Goal: Task Accomplishment & Management: Manage account settings

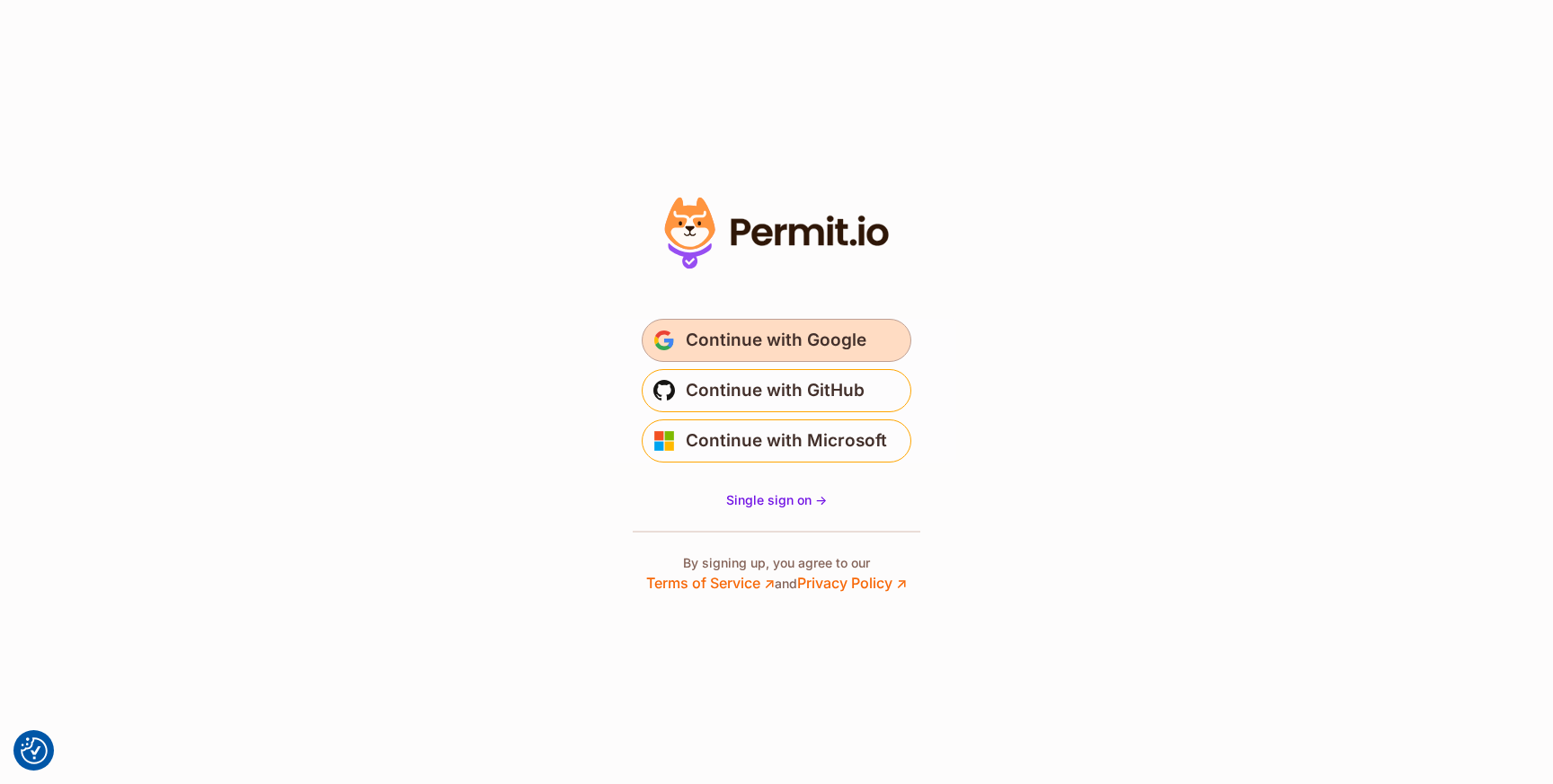
click at [852, 349] on span "Continue with Google" at bounding box center [775, 340] width 180 height 29
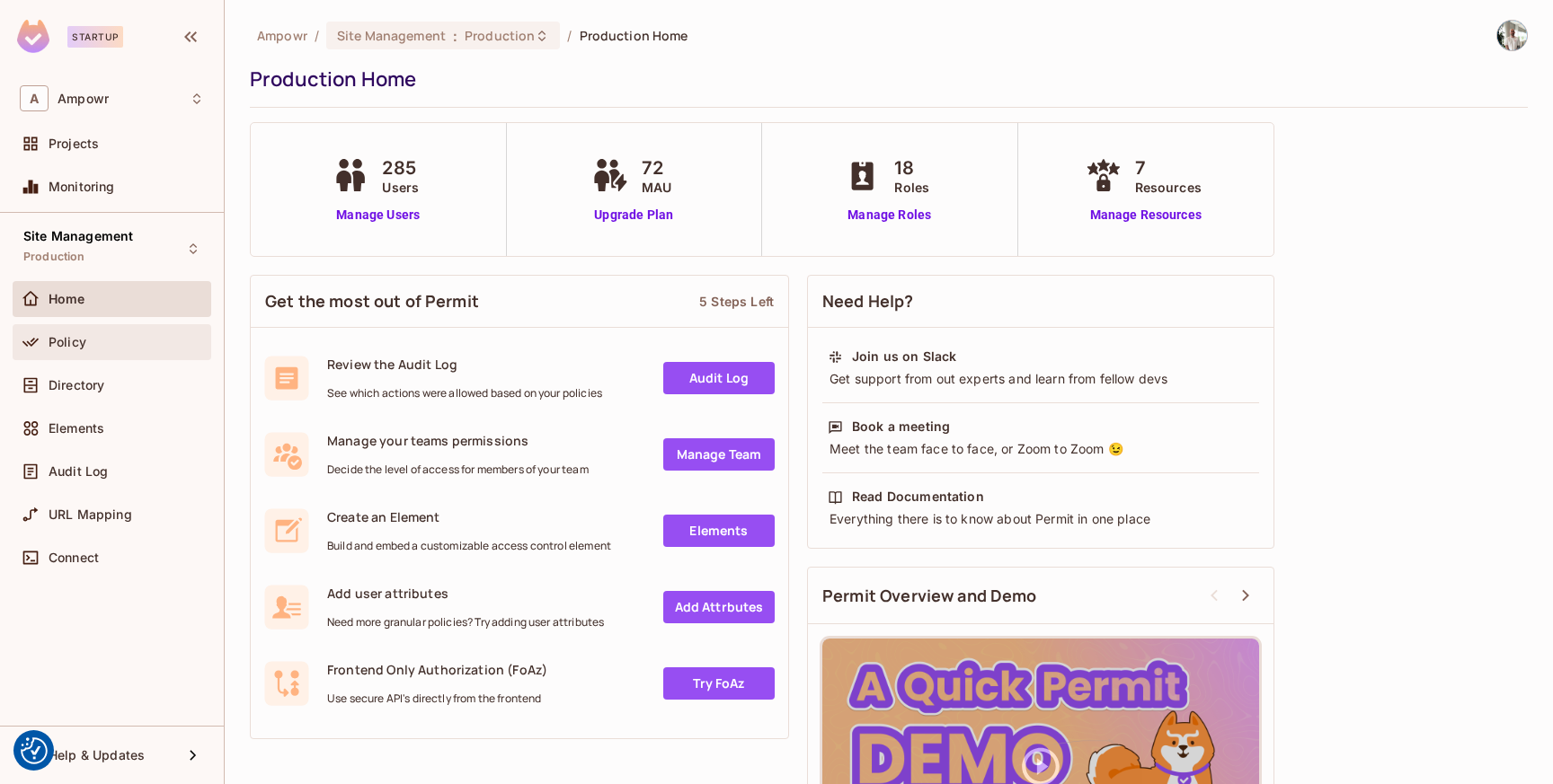
click at [106, 337] on div "Policy" at bounding box center [127, 343] width 155 height 15
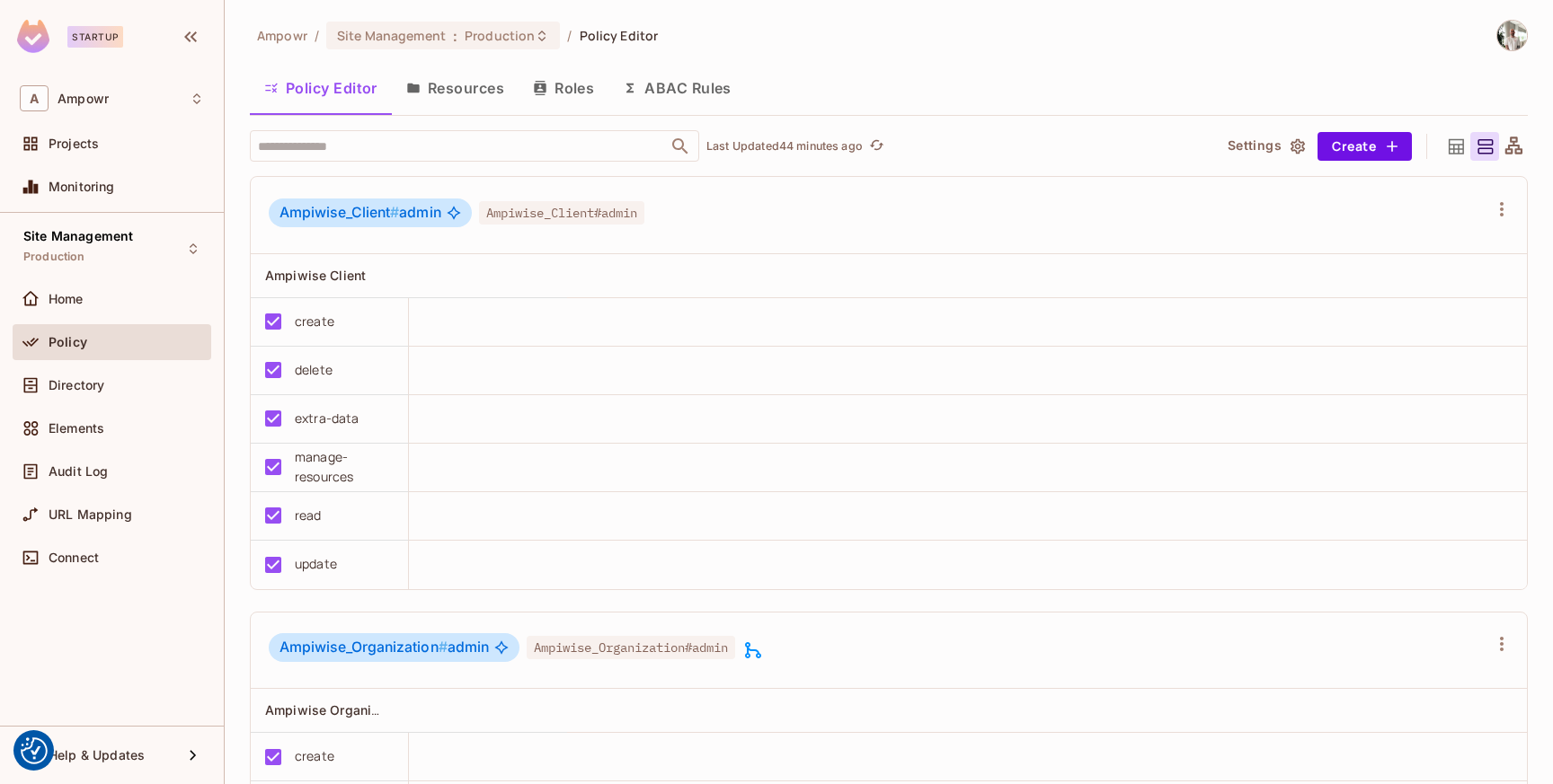
click at [1070, 35] on div "Ampowr / Site Management : Production / Policy Editor" at bounding box center [888, 35] width 1278 height 31
click at [730, 19] on div "Ampowr / Site Management : Production / Policy Editor" at bounding box center [888, 35] width 1278 height 31
click at [770, 44] on div "Ampowr / Site Management : Production / Policy Editor" at bounding box center [888, 35] width 1278 height 31
click at [1054, 58] on div "Ampowr / Site Management : Production / Policy Editor Policy Editor Resources R…" at bounding box center [888, 402] width 1278 height 766
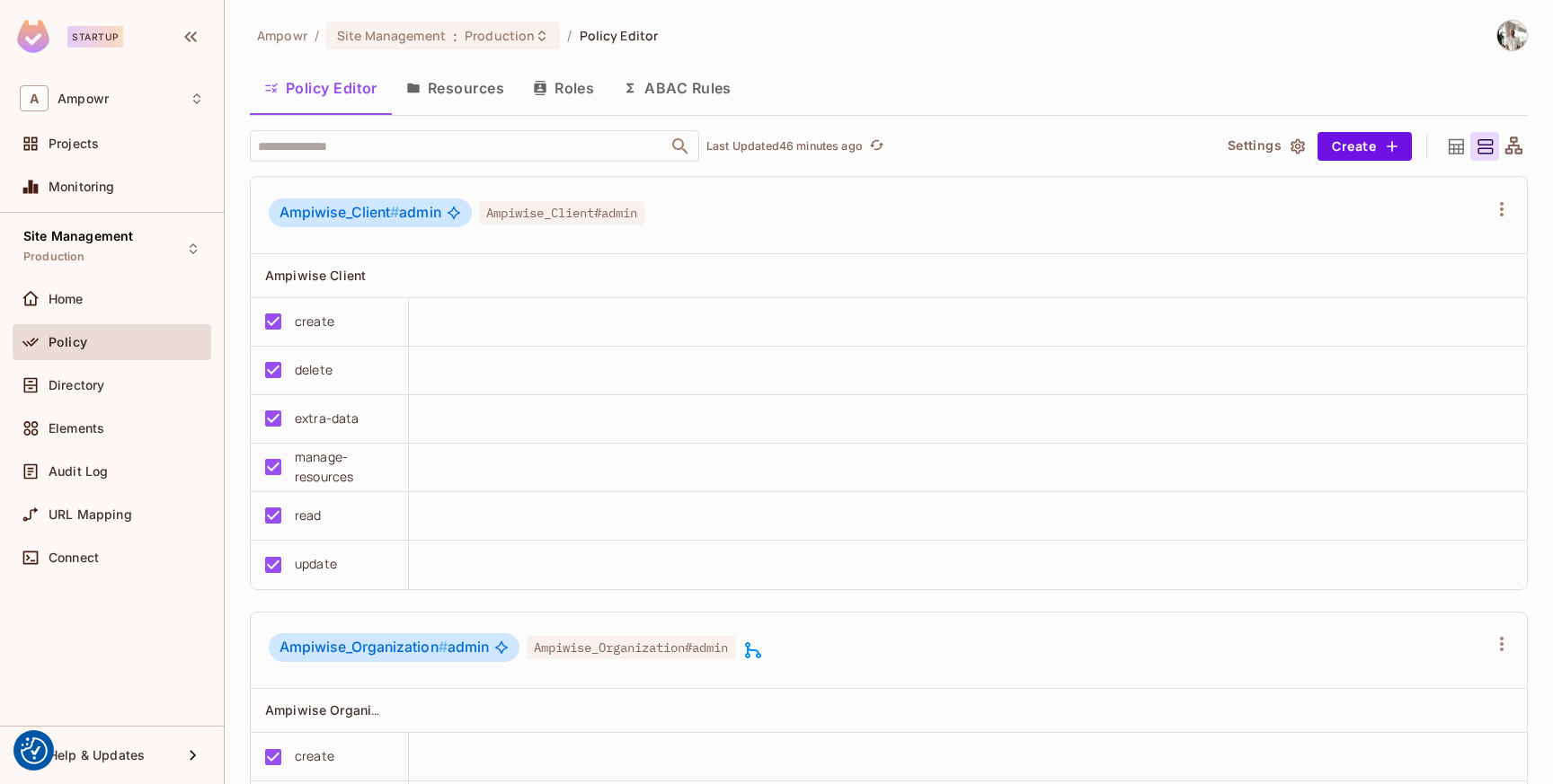
click at [684, 87] on button "ABAC Rules" at bounding box center [676, 88] width 138 height 45
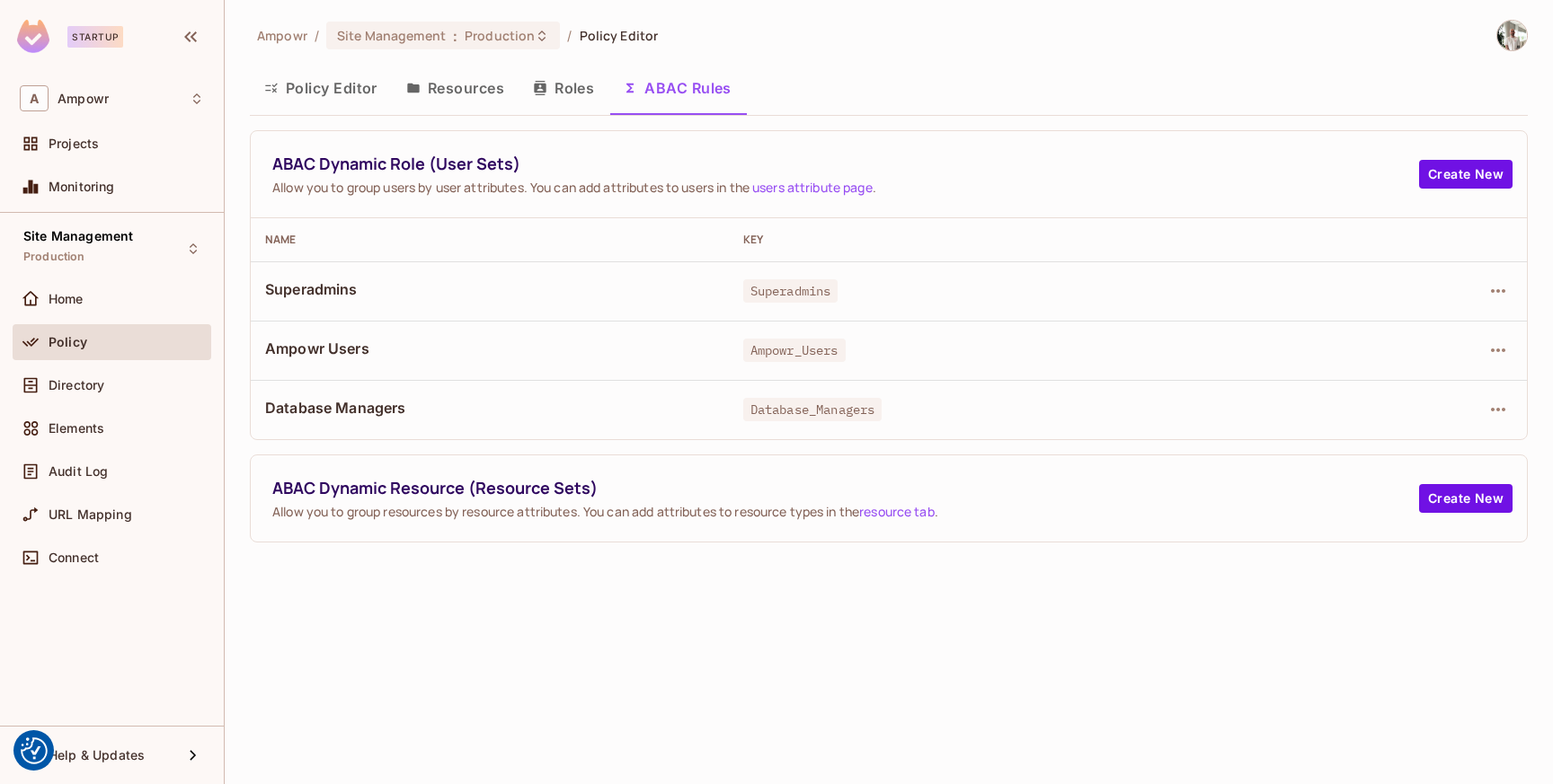
click at [548, 77] on button "Roles" at bounding box center [563, 88] width 90 height 45
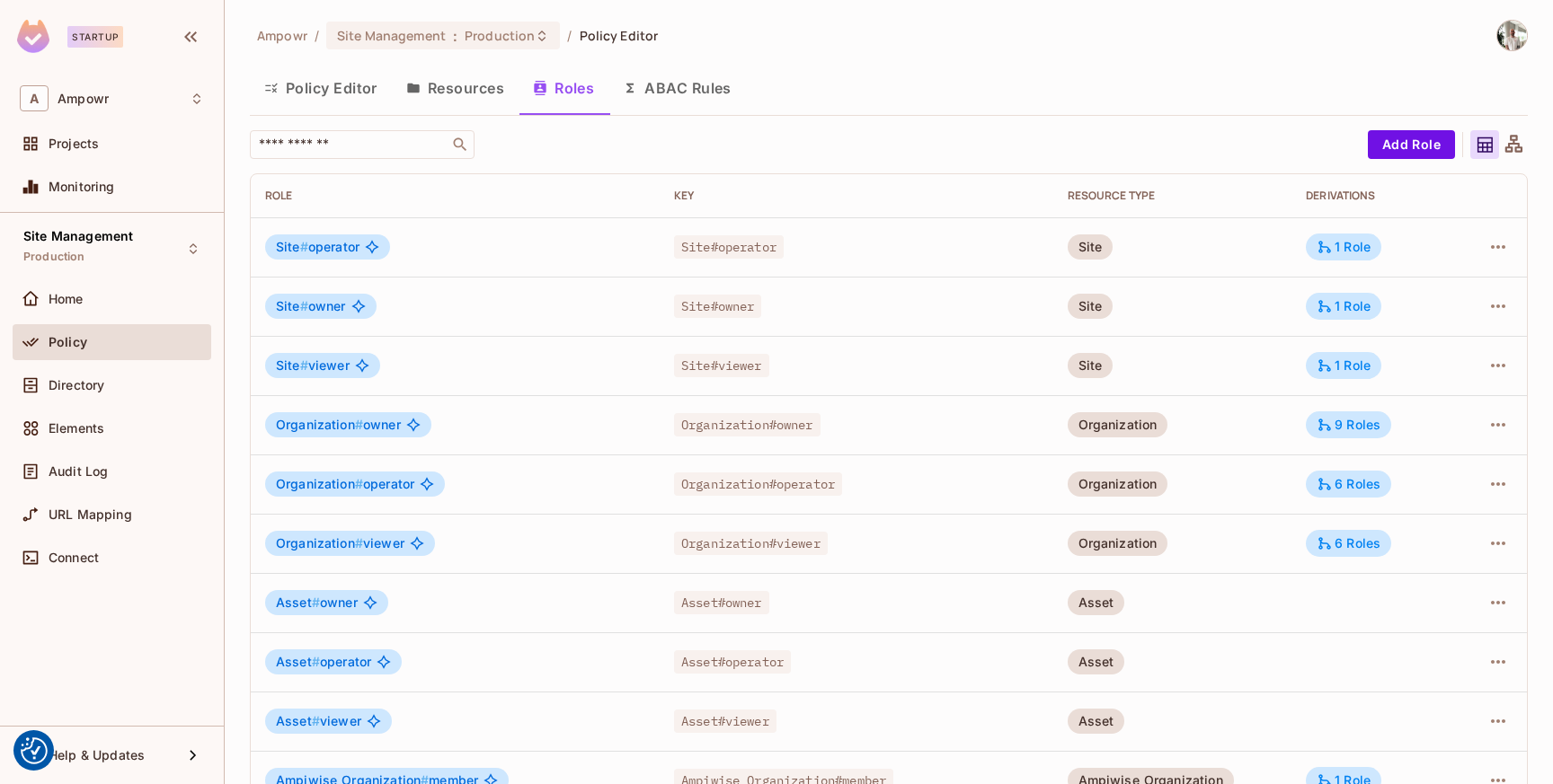
click at [1375, 28] on div "Ampowr / Site Management : Production / Policy Editor" at bounding box center [888, 35] width 1278 height 31
click at [345, 83] on button "Policy Editor" at bounding box center [321, 88] width 142 height 45
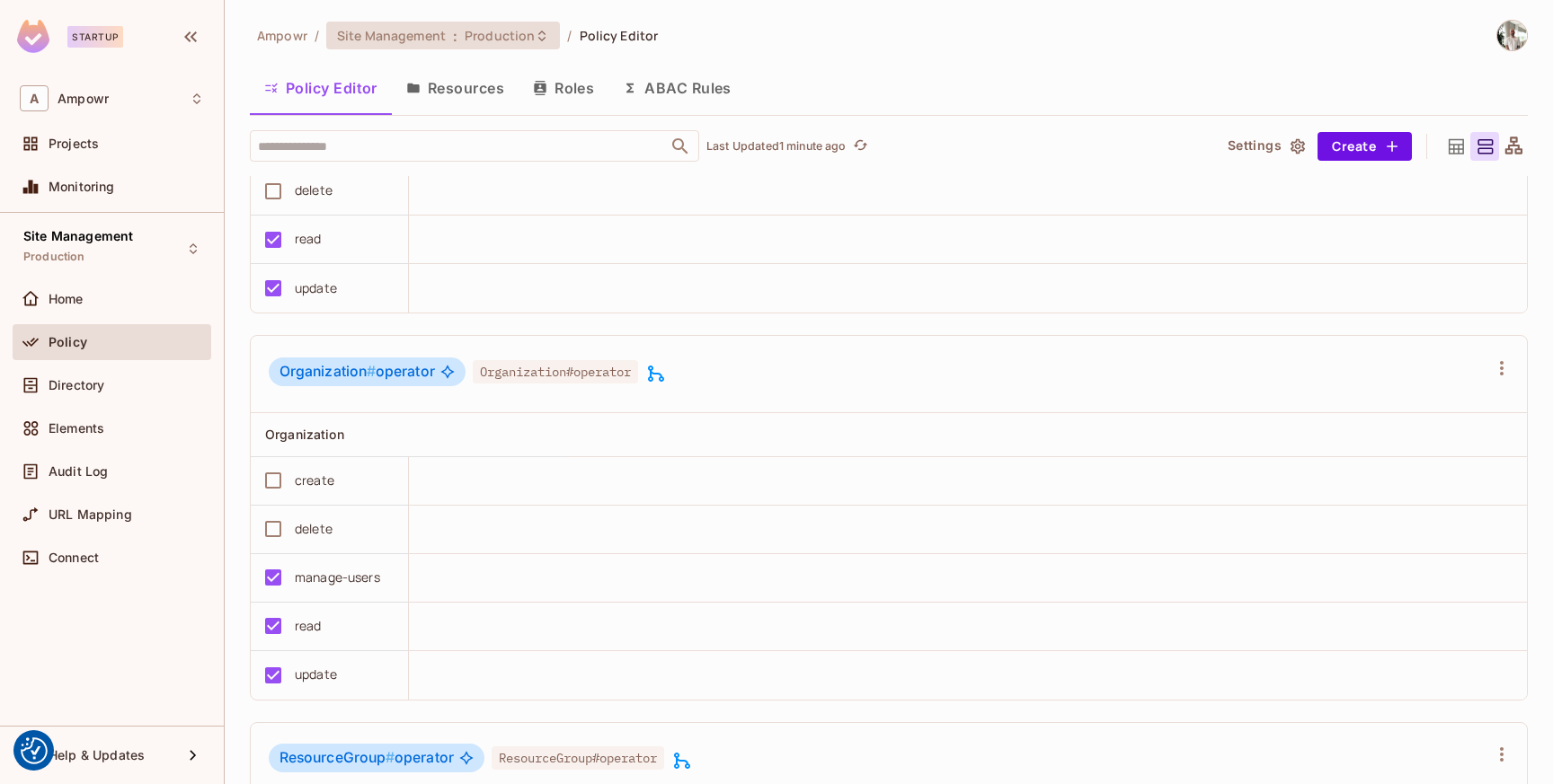
scroll to position [1638, 0]
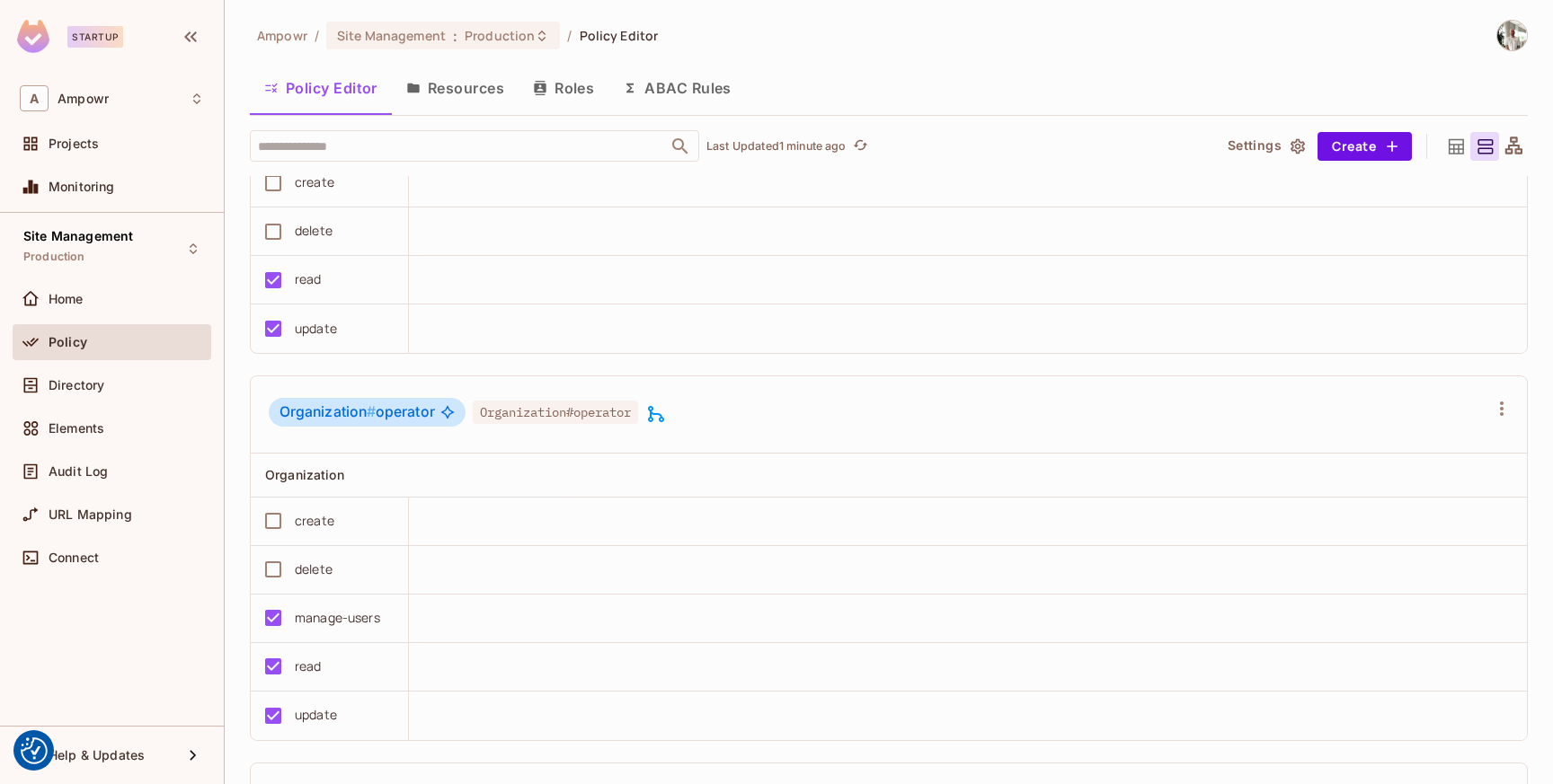
click at [962, 22] on div "Ampowr / Site Management : Production / Policy Editor" at bounding box center [888, 35] width 1278 height 31
click at [864, 26] on div "Ampowr / Site Management : Production / Policy Editor" at bounding box center [888, 35] width 1278 height 31
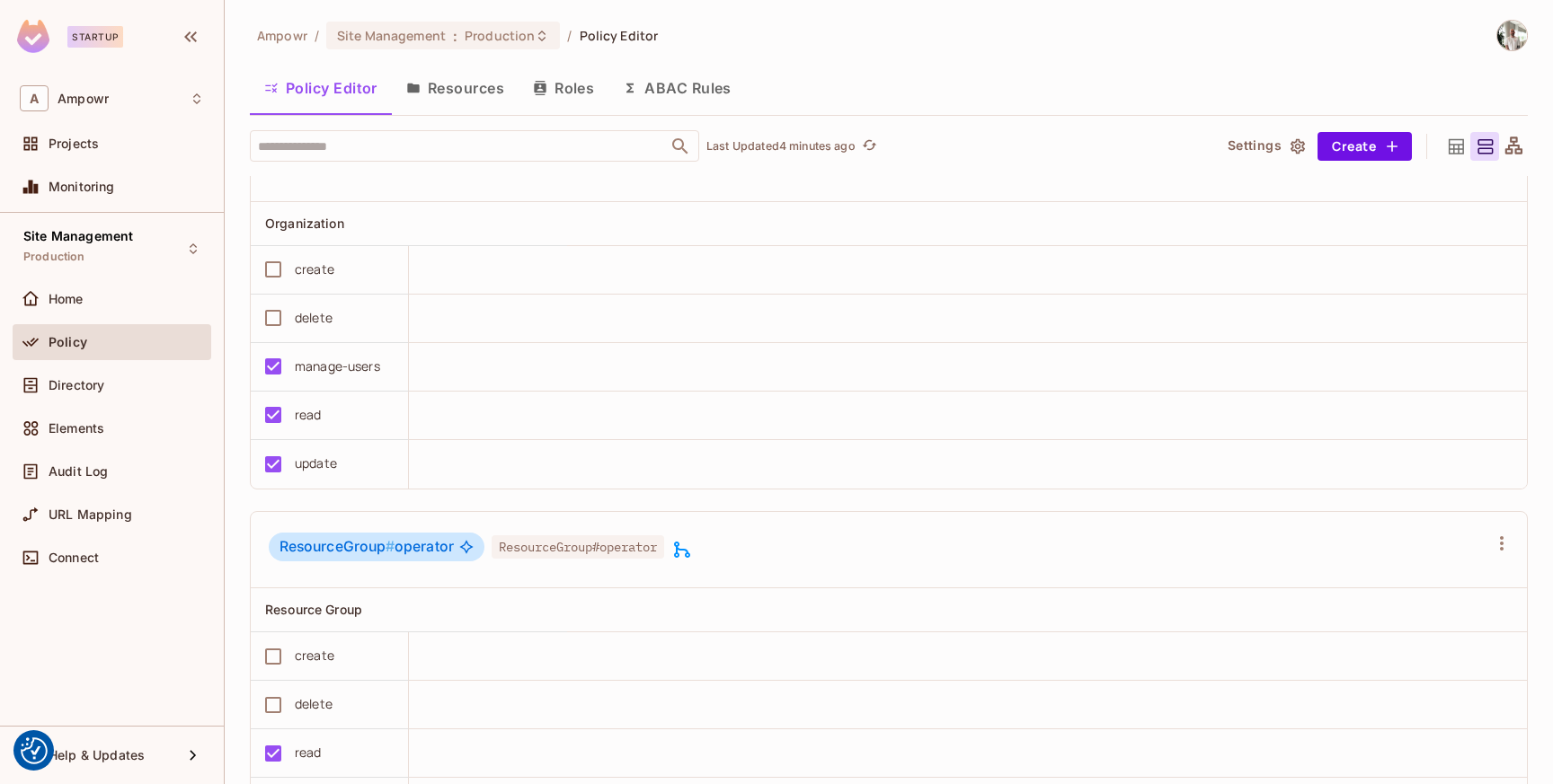
scroll to position [1624, 0]
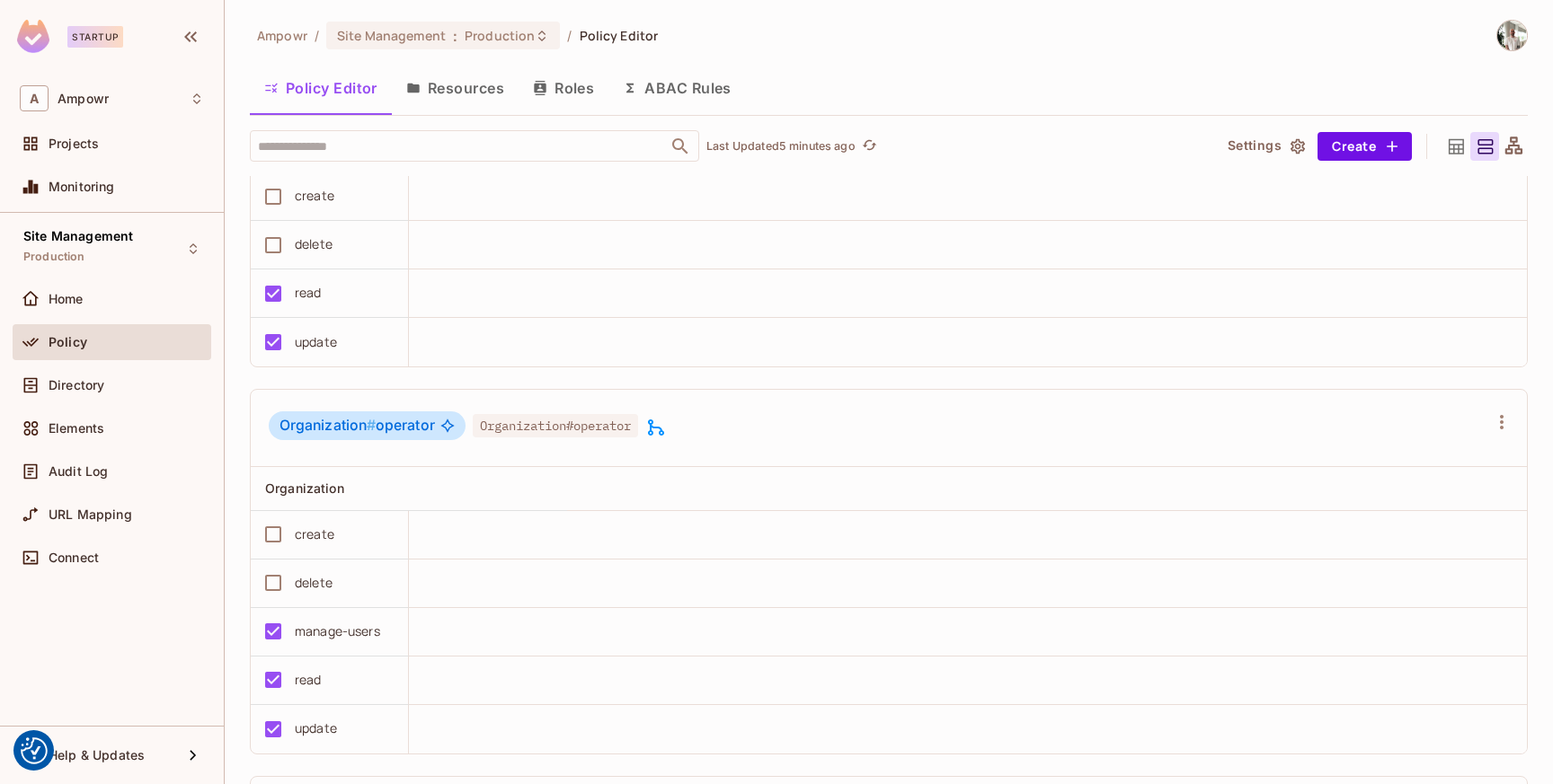
click at [890, 91] on div "Policy Editor Resources Roles ABAC Rules" at bounding box center [888, 88] width 1278 height 45
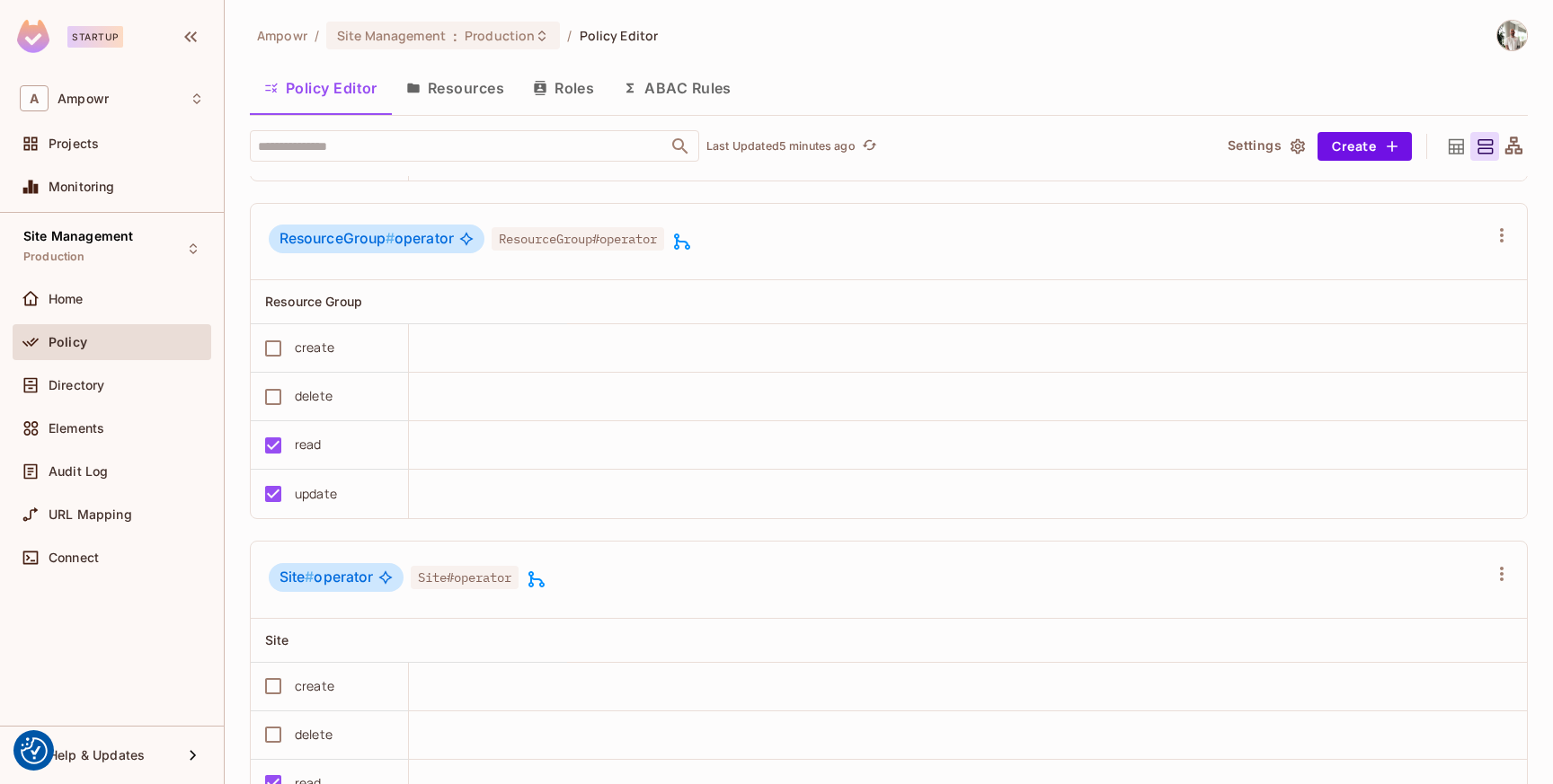
scroll to position [2199, 0]
click at [904, 38] on div "Ampowr / Site Management : Production / Policy Editor" at bounding box center [888, 35] width 1278 height 31
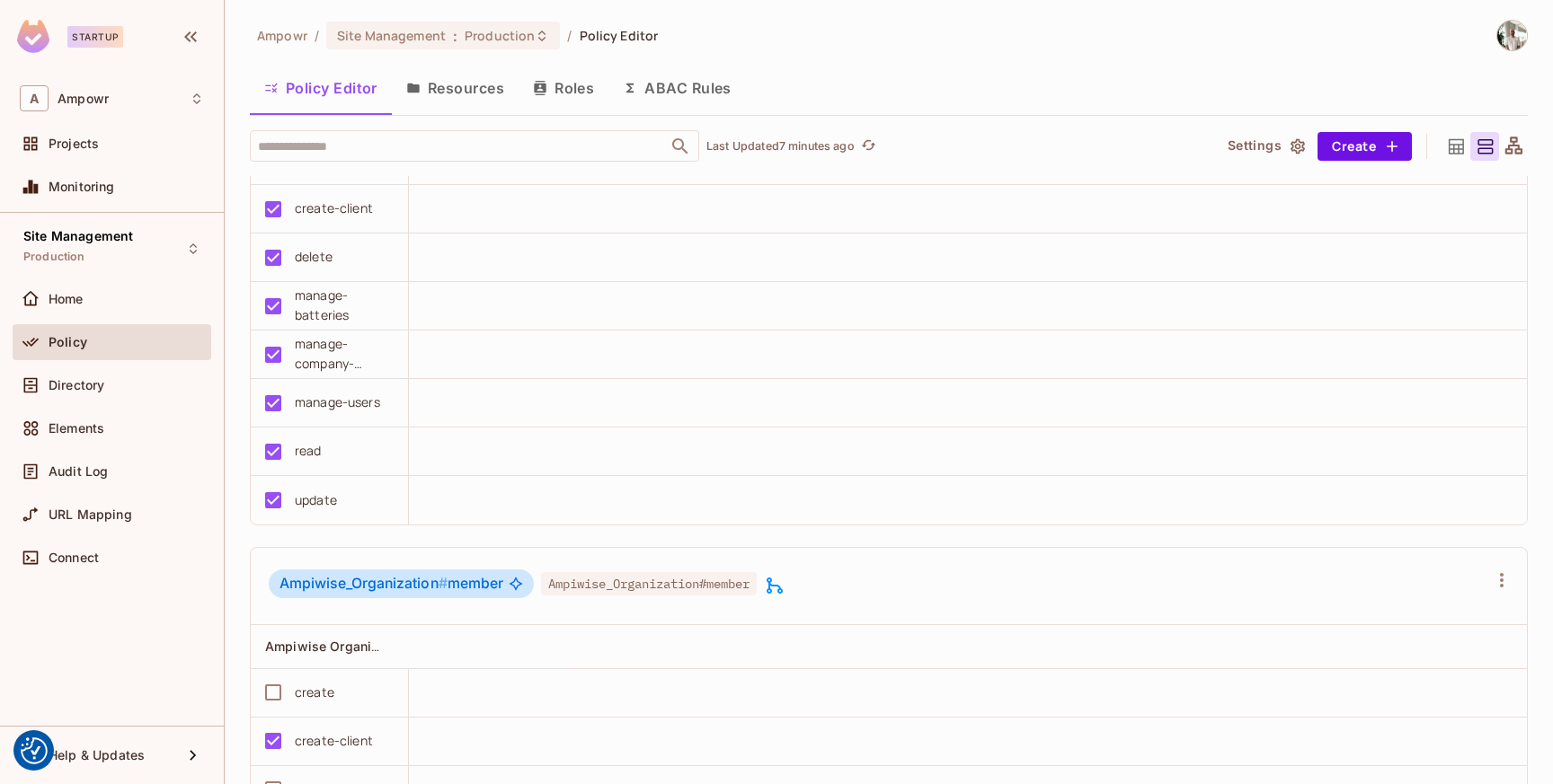
scroll to position [0, 0]
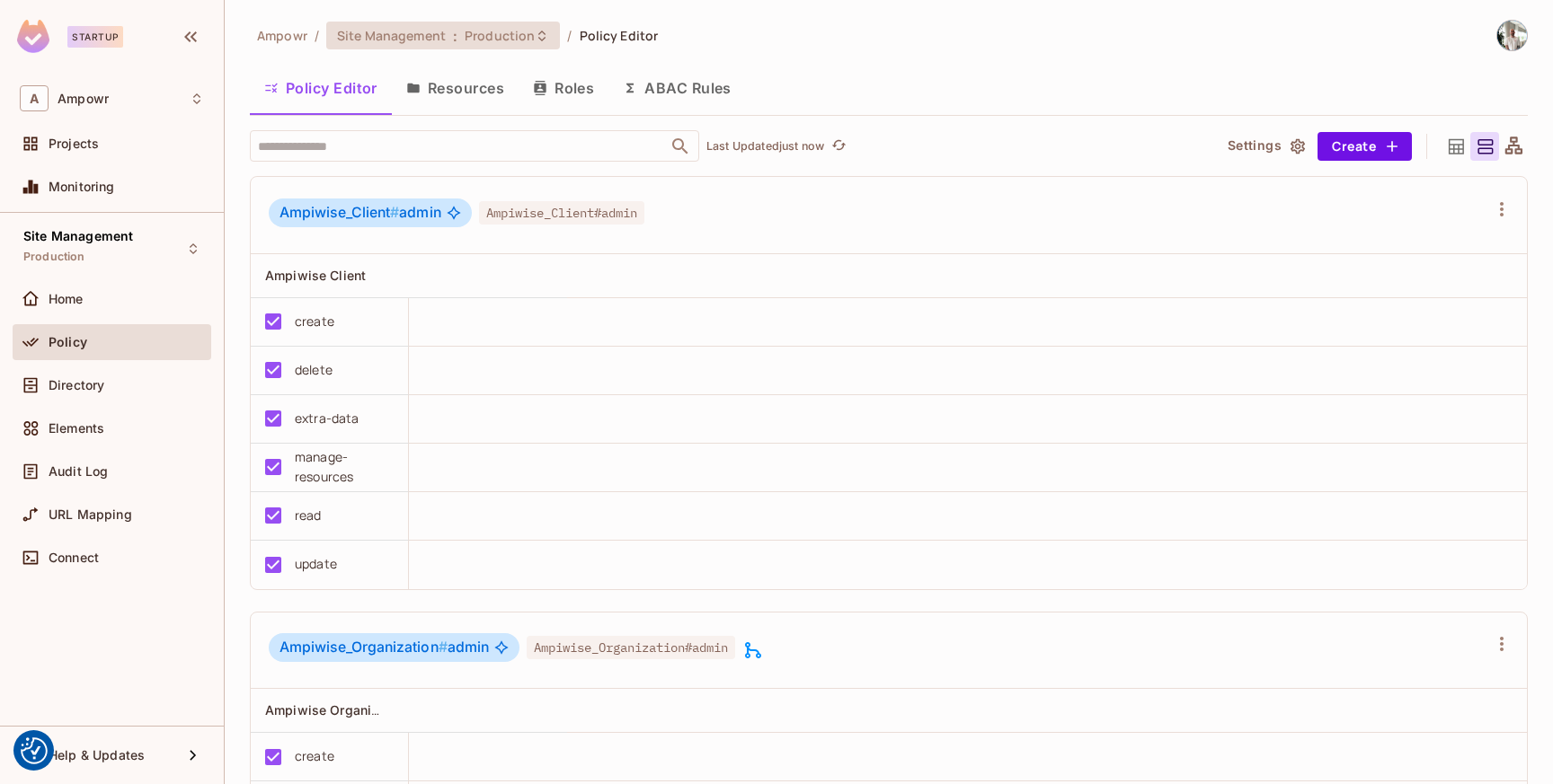
click at [479, 48] on div "Site Management : Production" at bounding box center [443, 35] width 234 height 28
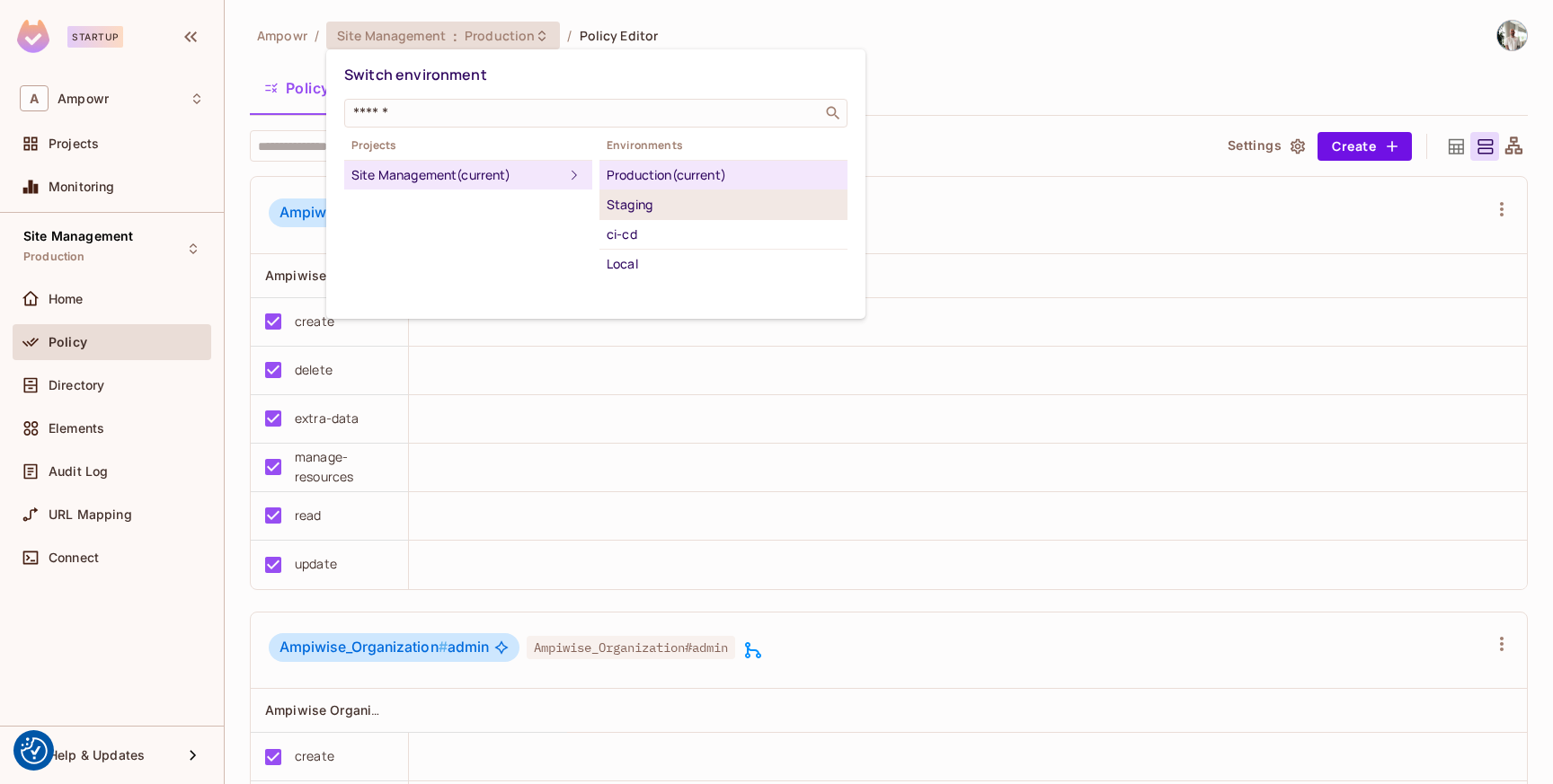
click at [664, 213] on div "Staging" at bounding box center [722, 204] width 234 height 21
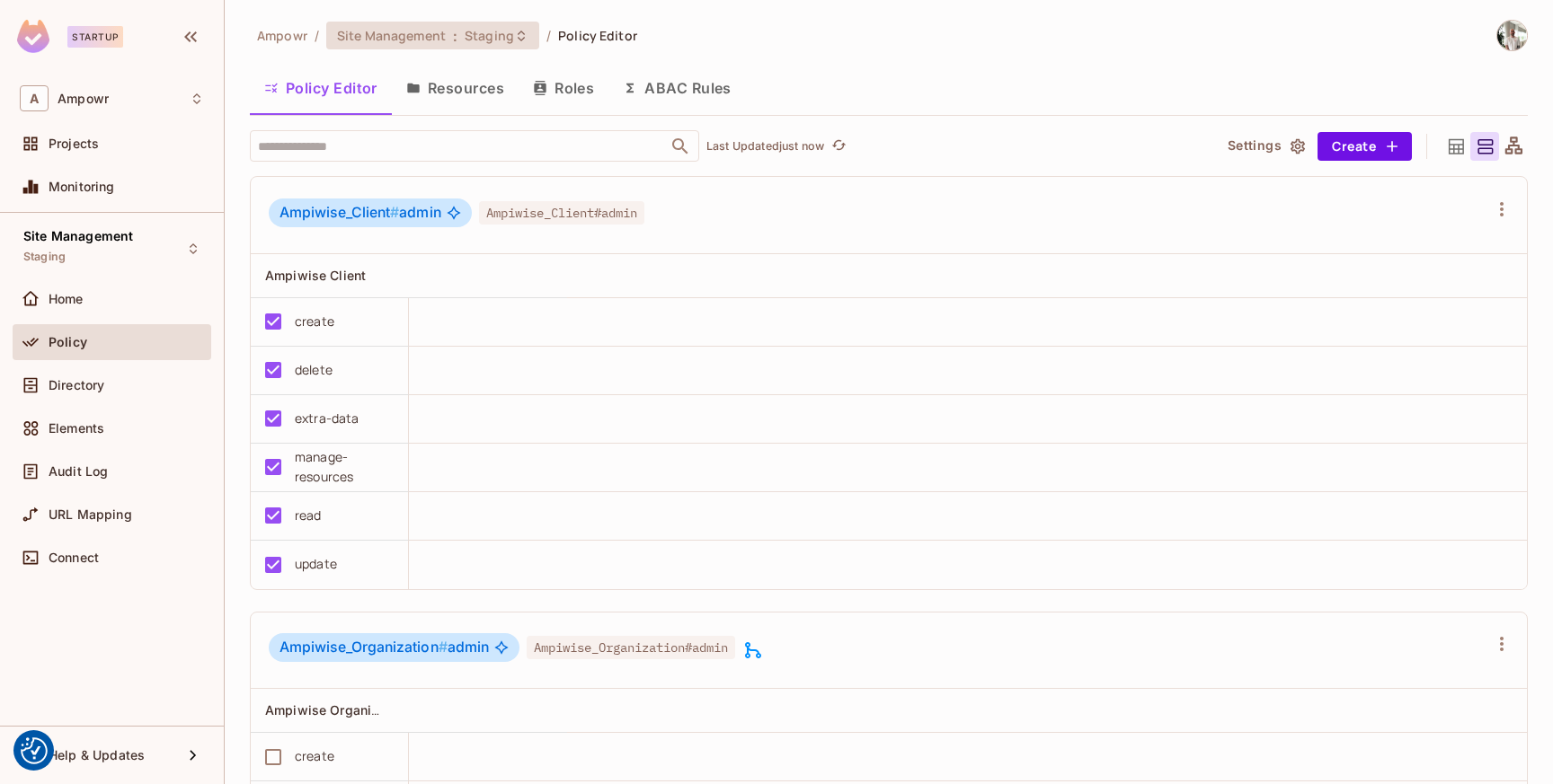
click at [478, 24] on div "Site Management : Staging" at bounding box center [432, 35] width 213 height 28
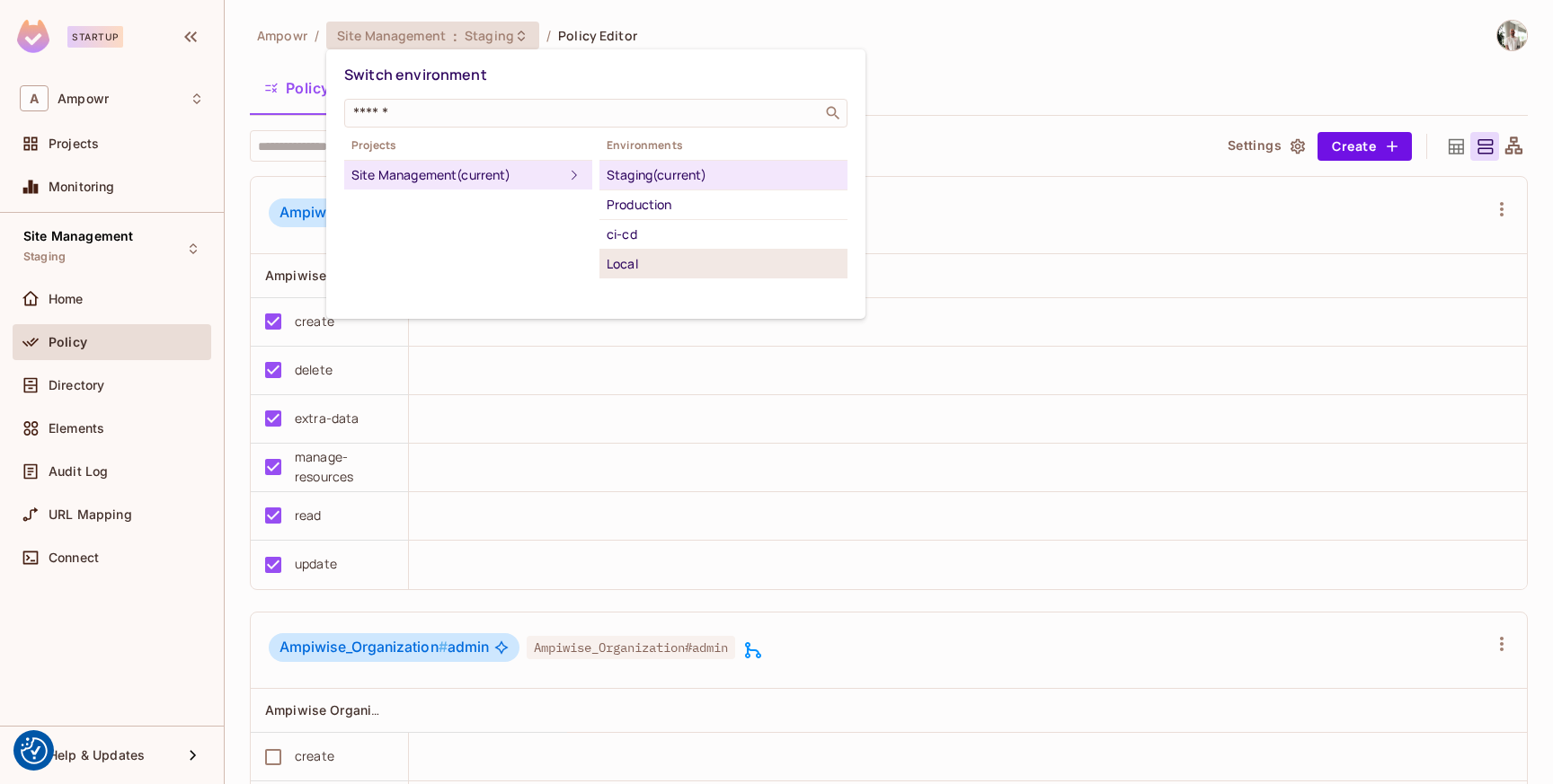
click at [637, 259] on div "Local" at bounding box center [722, 263] width 234 height 21
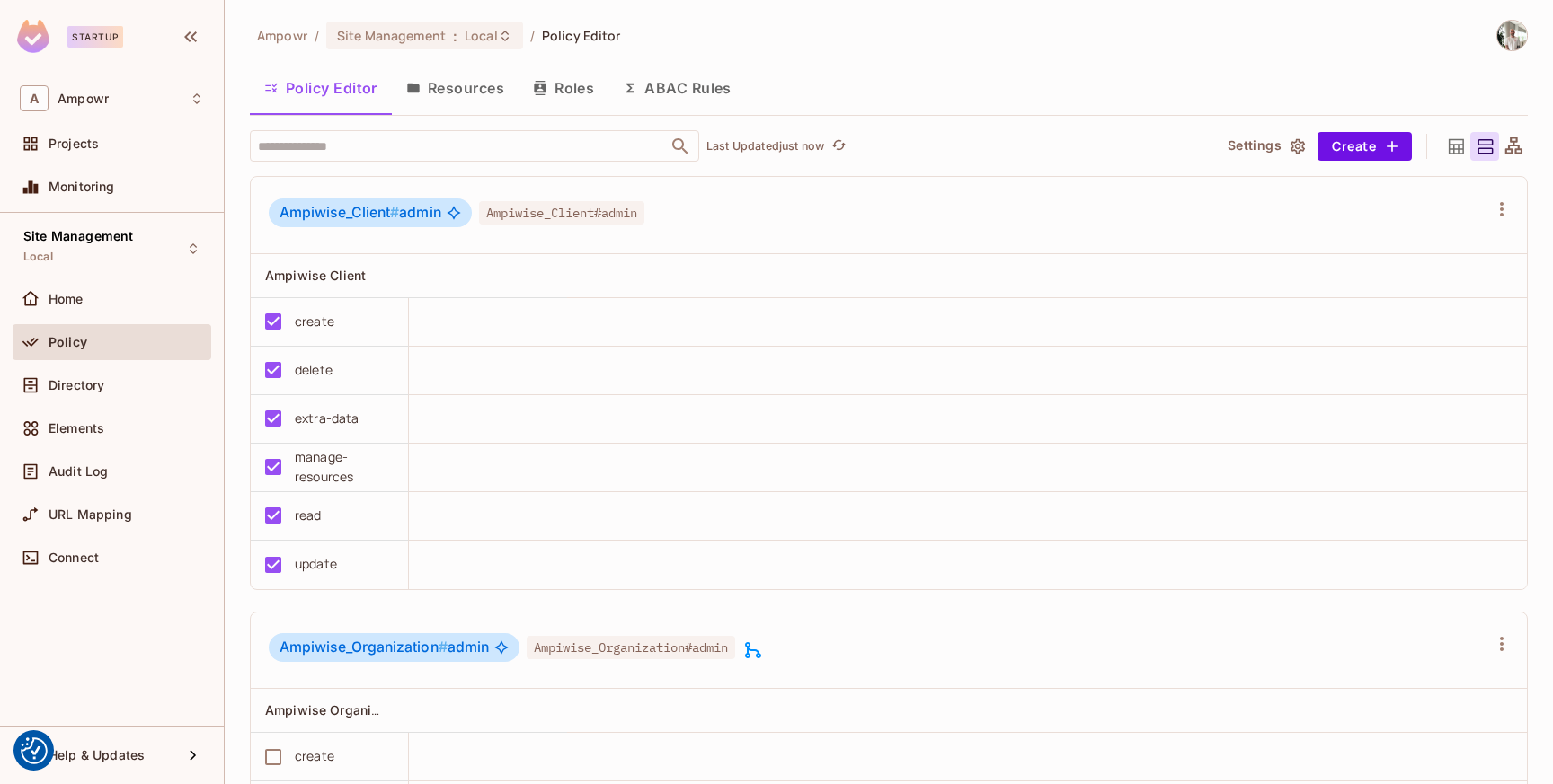
click at [487, 36] on span "Local" at bounding box center [481, 35] width 33 height 17
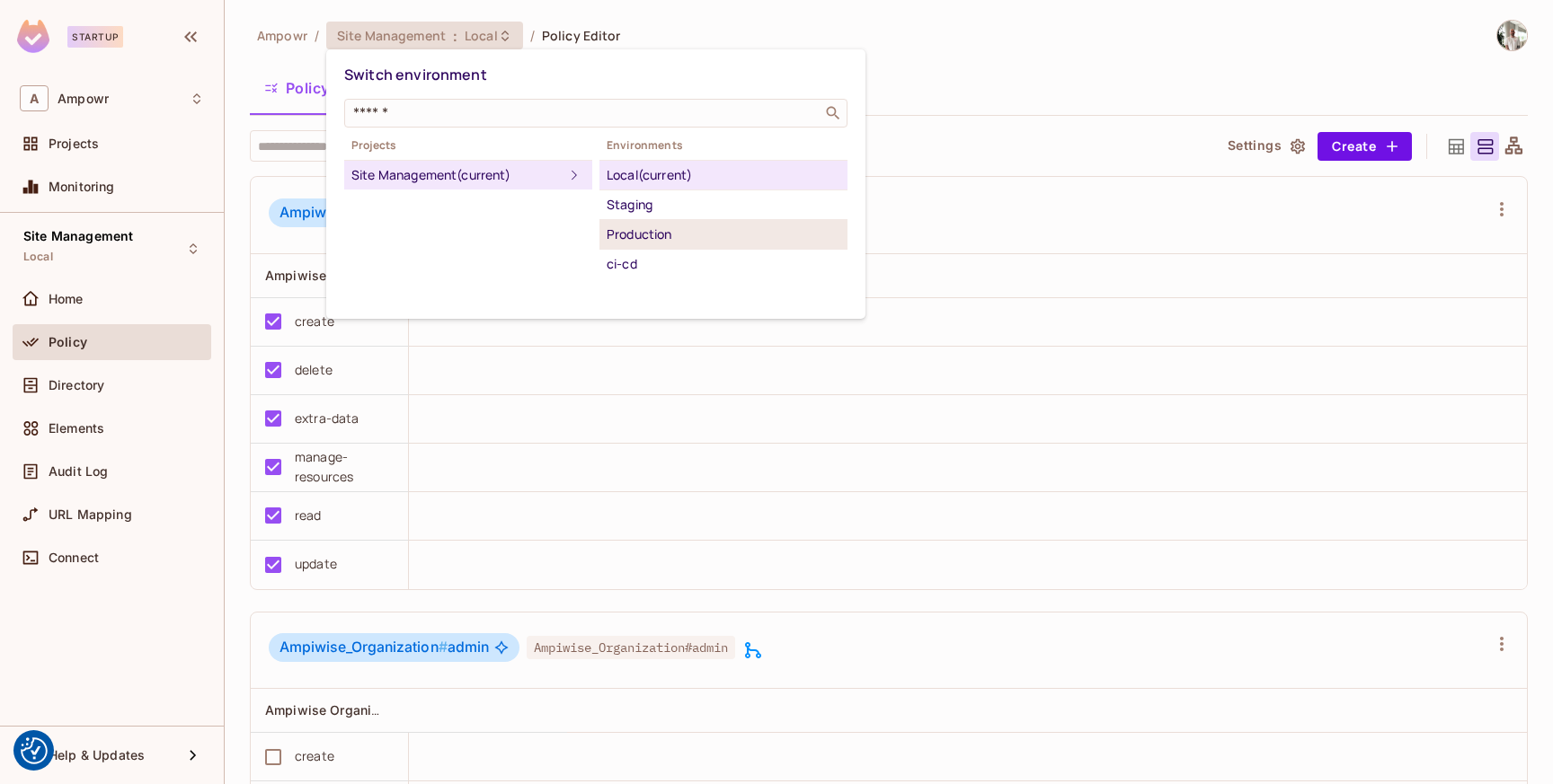
click at [664, 232] on div "Production" at bounding box center [722, 234] width 234 height 21
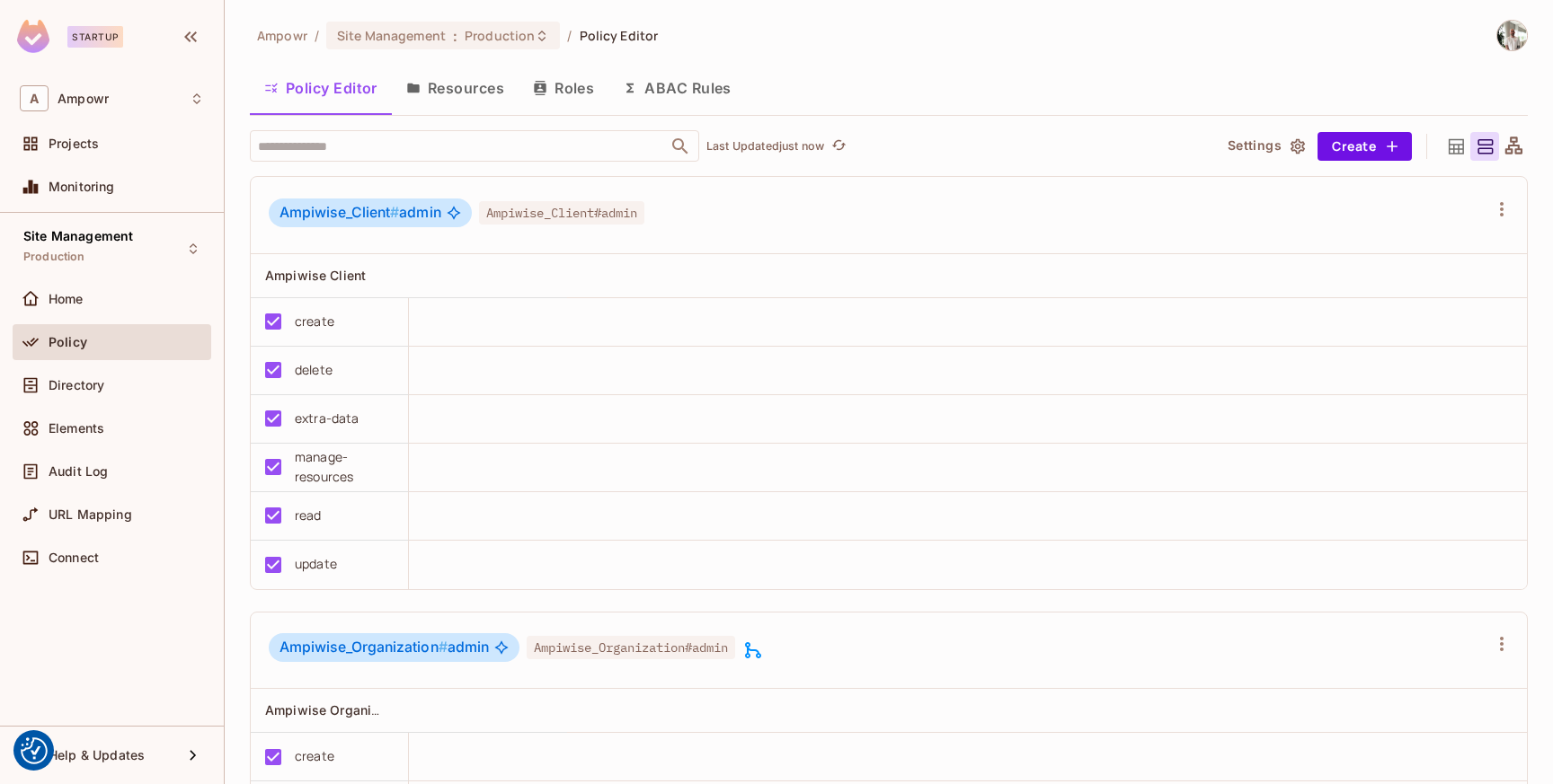
click at [455, 29] on span ":" at bounding box center [455, 36] width 6 height 15
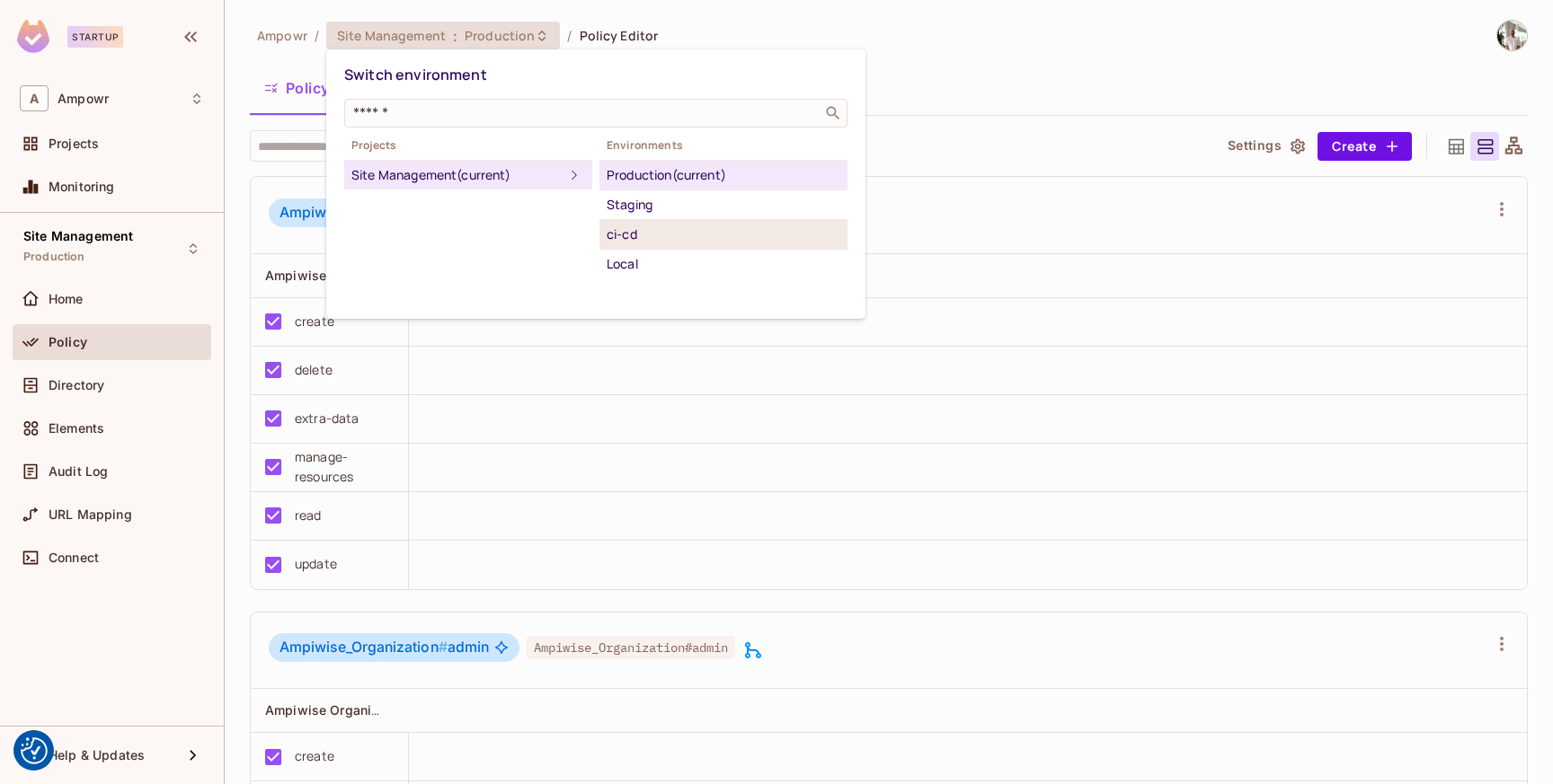
click at [640, 244] on div "ci-cd" at bounding box center [722, 234] width 234 height 21
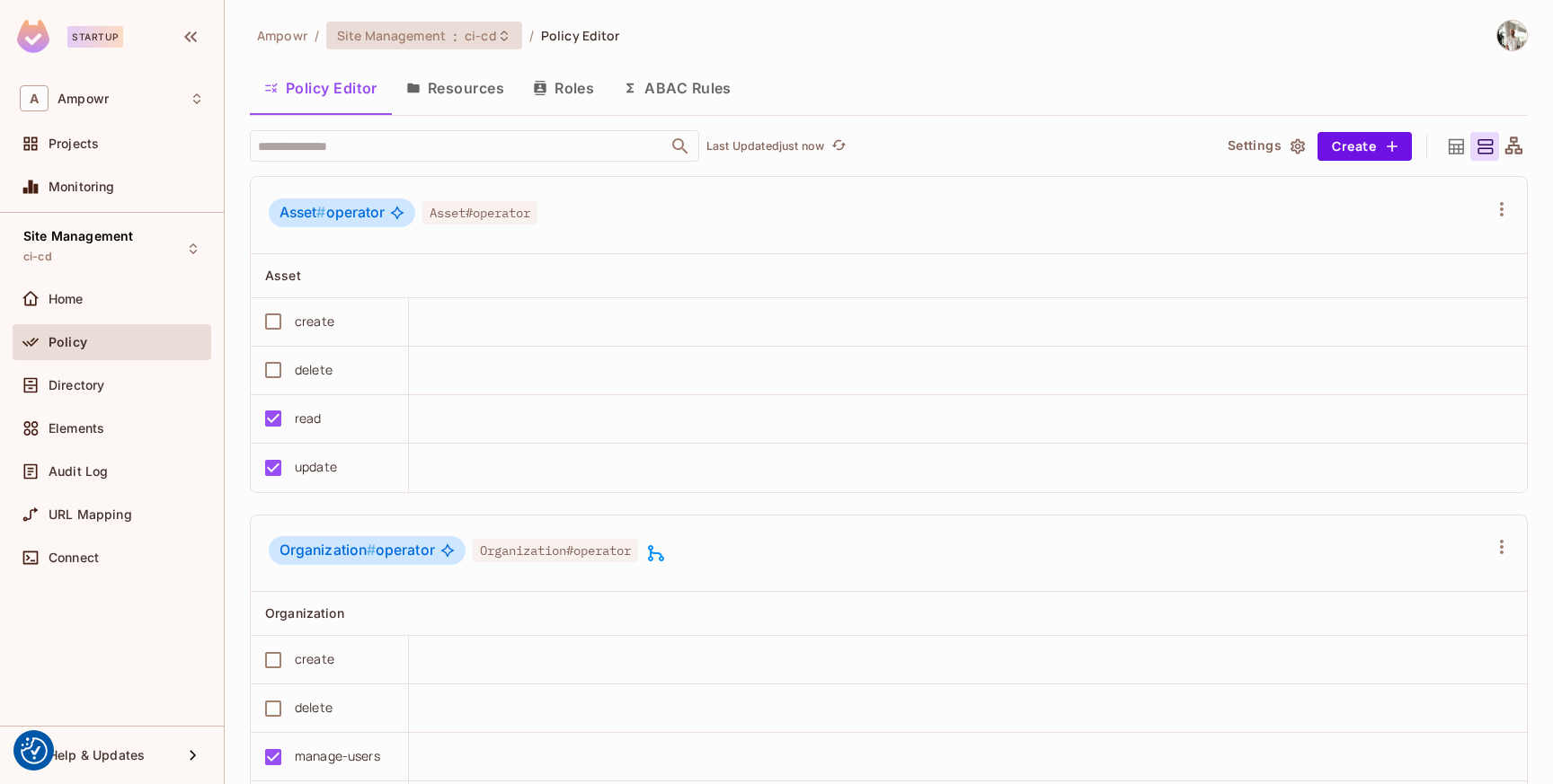
click at [489, 36] on span "ci-cd" at bounding box center [480, 35] width 32 height 17
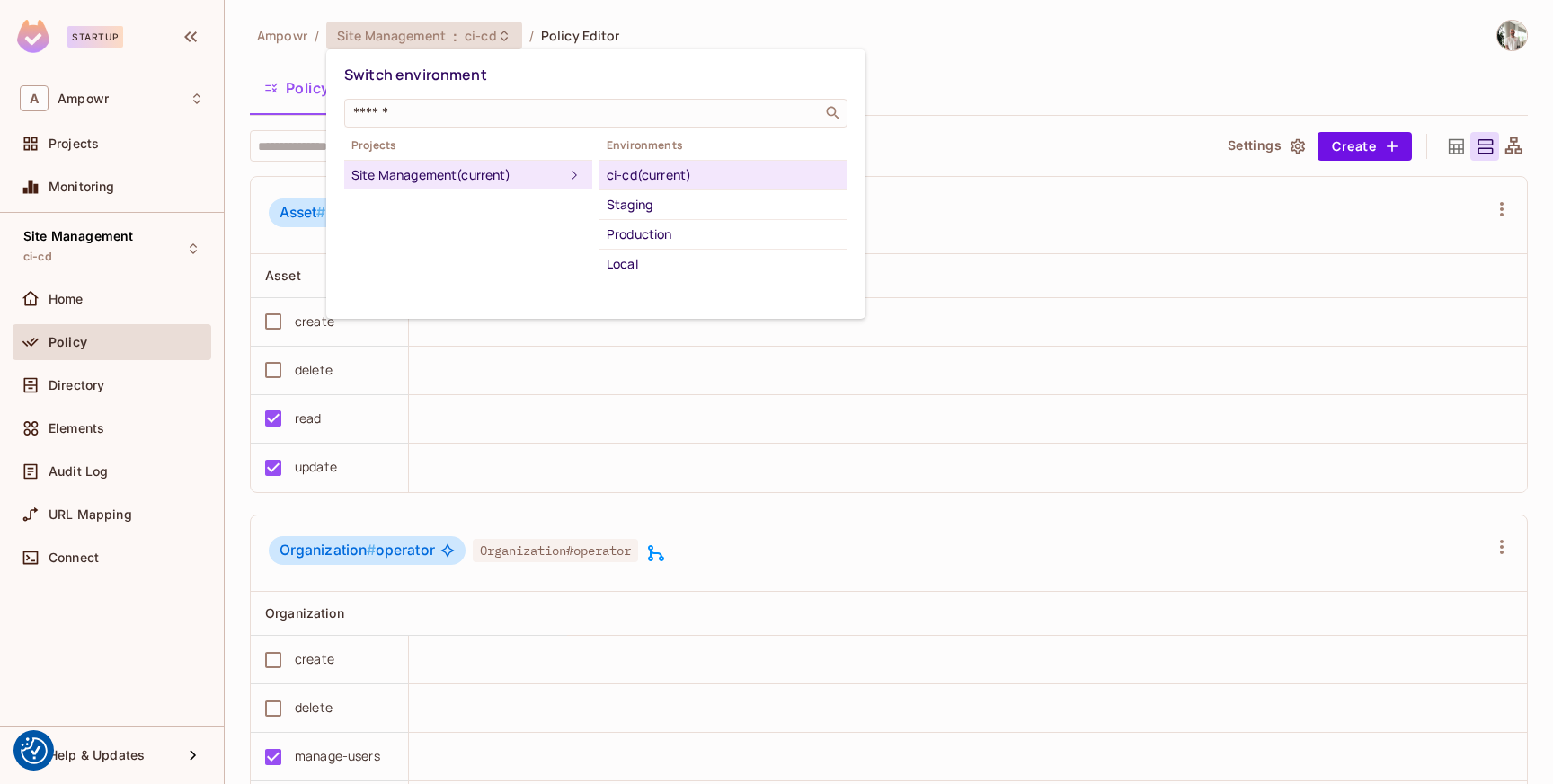
click at [916, 99] on div at bounding box center [776, 392] width 1553 height 784
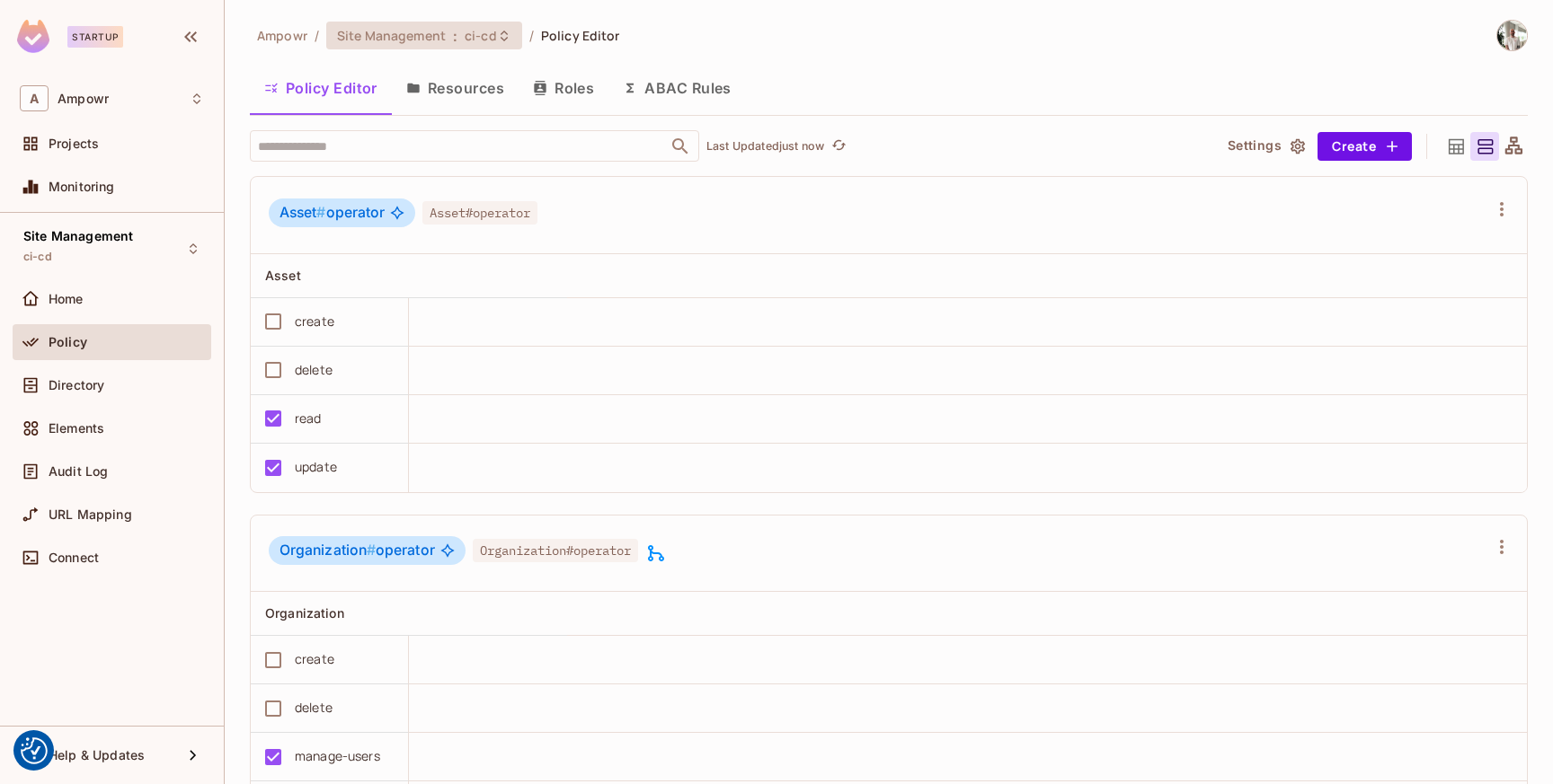
click at [467, 47] on div "Site Management : ci-cd" at bounding box center [424, 35] width 196 height 28
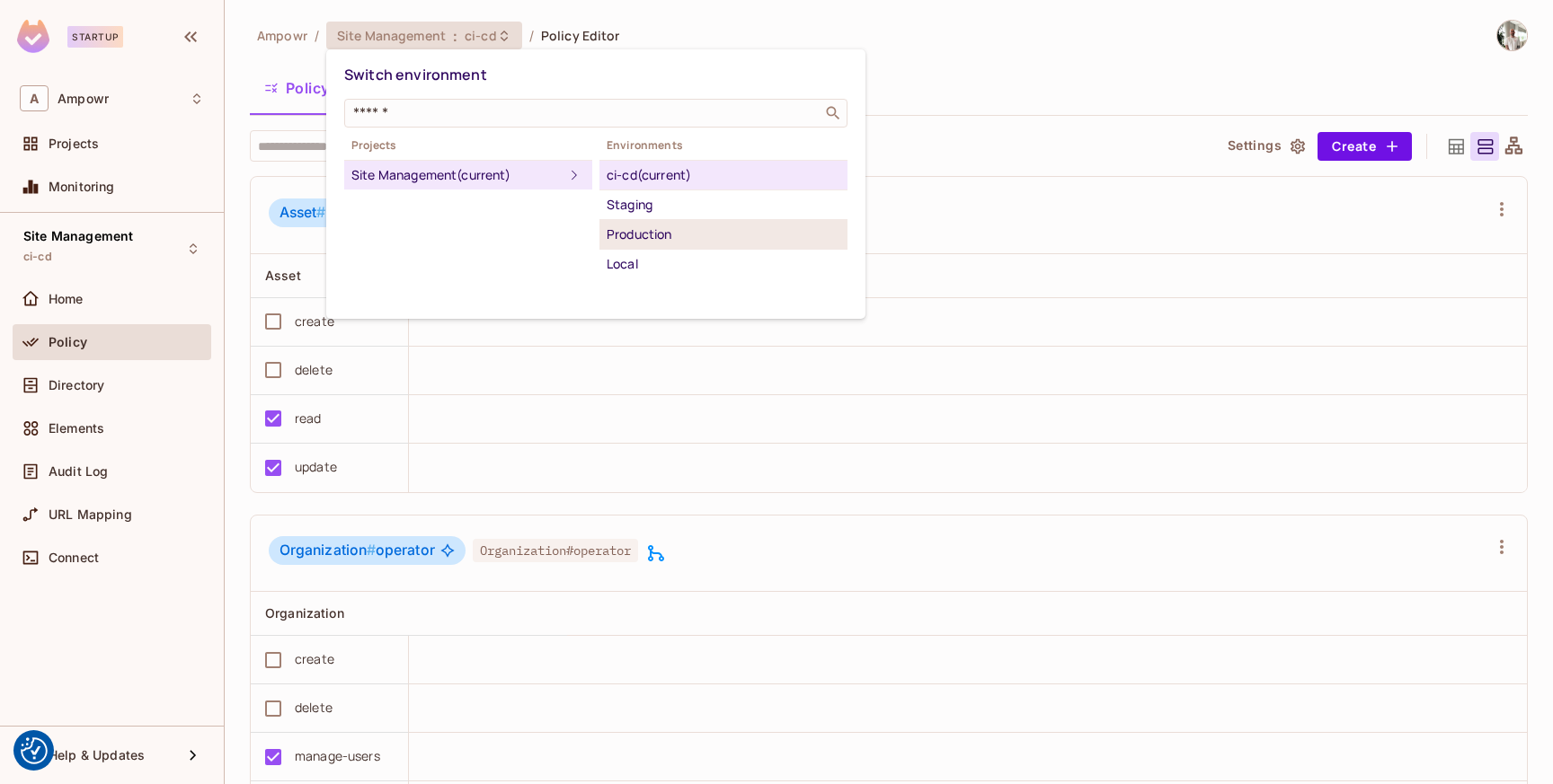
click at [691, 232] on div "Production" at bounding box center [722, 234] width 234 height 21
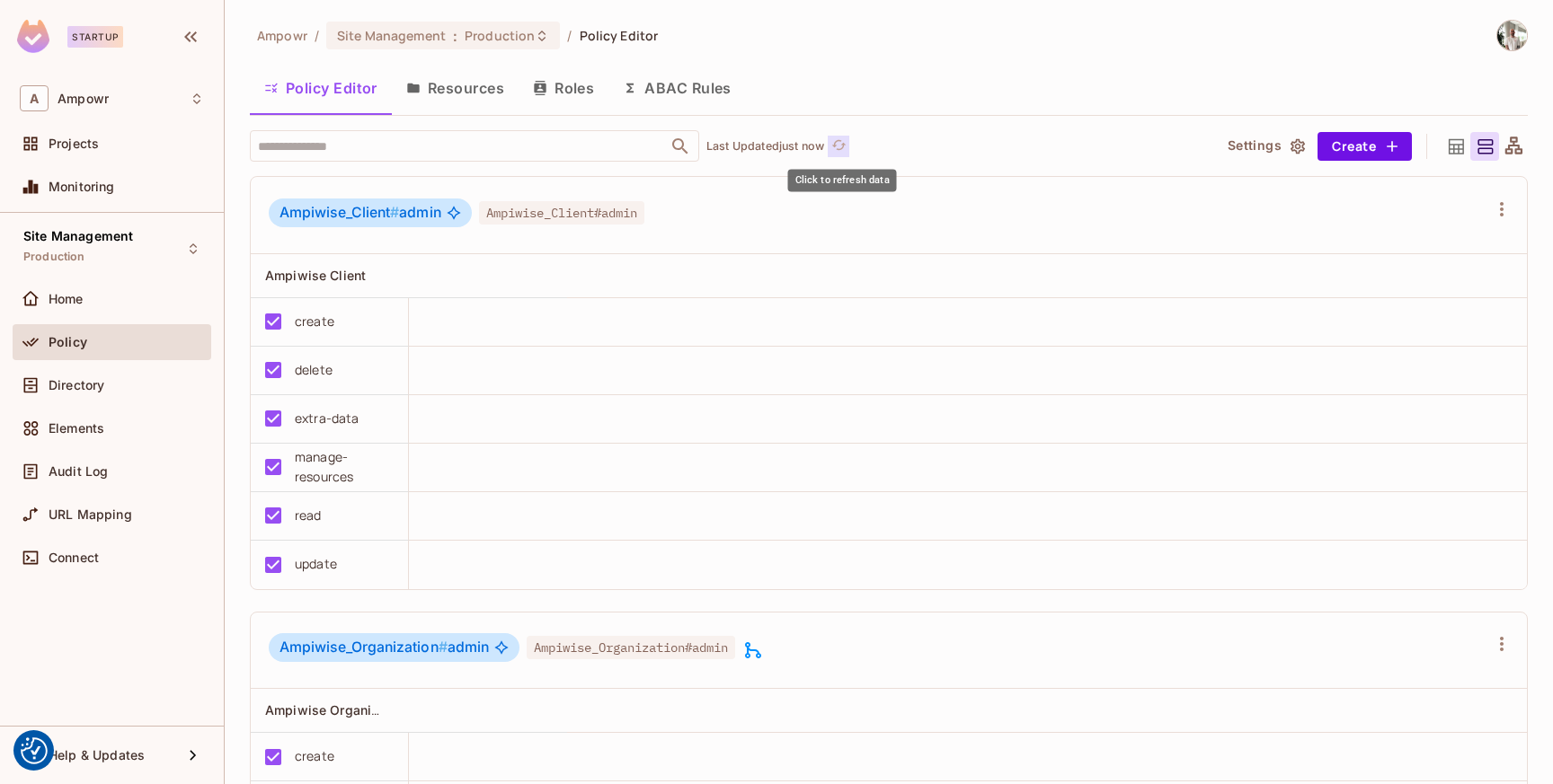
click at [841, 147] on icon "refresh" at bounding box center [839, 145] width 16 height 16
click at [895, 151] on div "​ Last Updated just now" at bounding box center [722, 146] width 947 height 31
click at [509, 148] on input "text" at bounding box center [458, 146] width 410 height 31
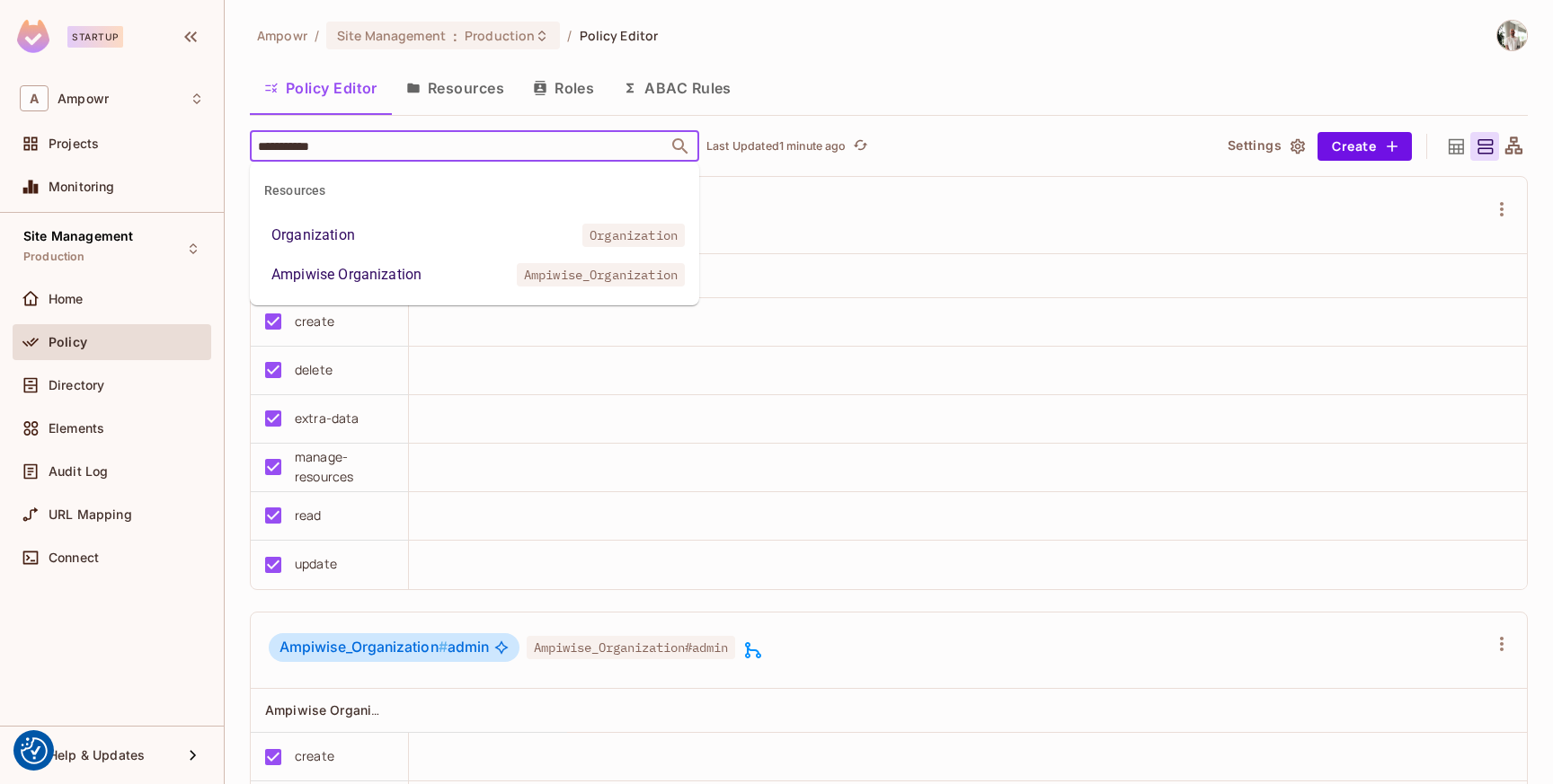
type input "**********"
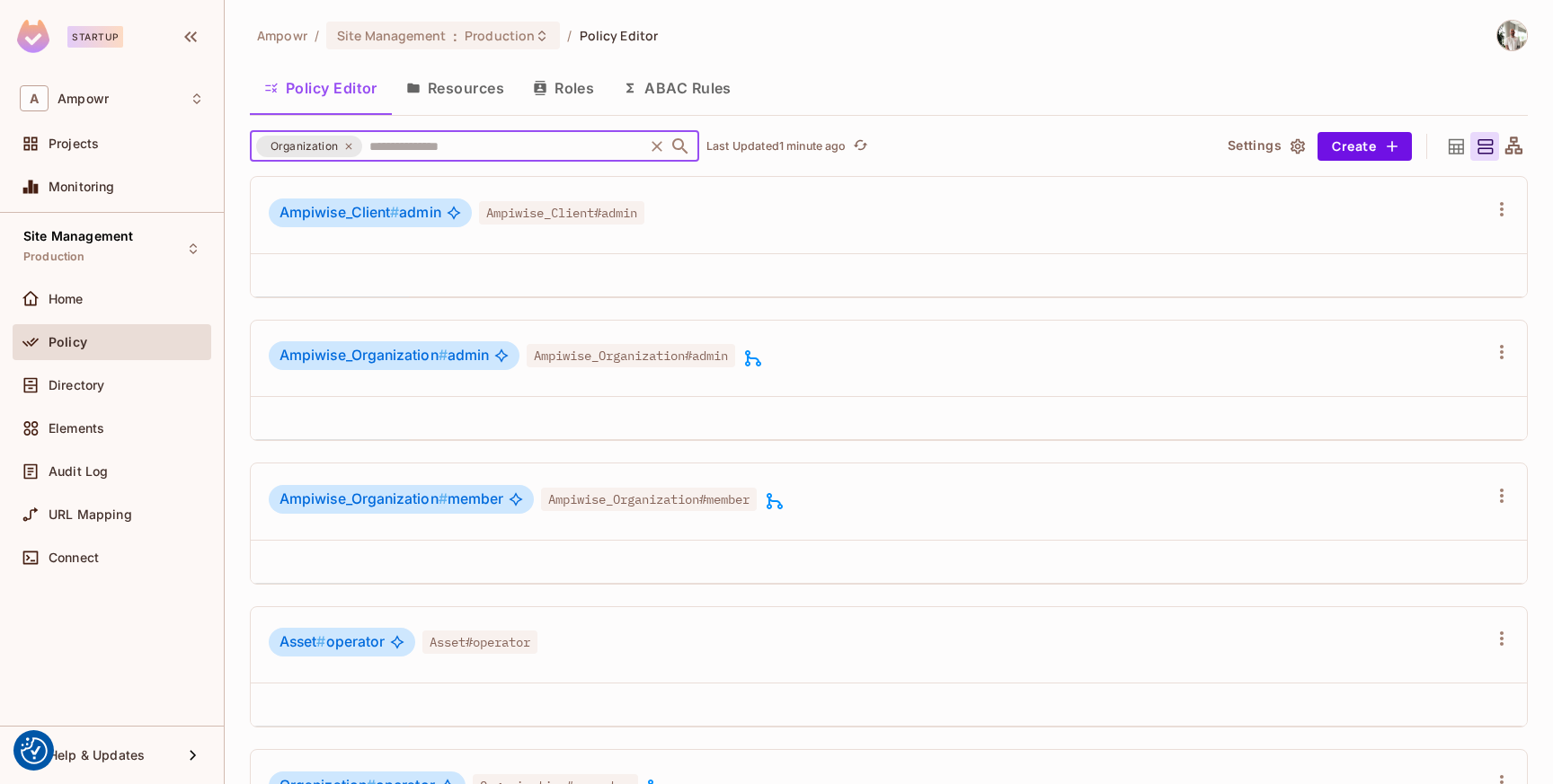
click at [900, 66] on div "Policy Editor Resources Roles ABAC Rules" at bounding box center [888, 88] width 1278 height 45
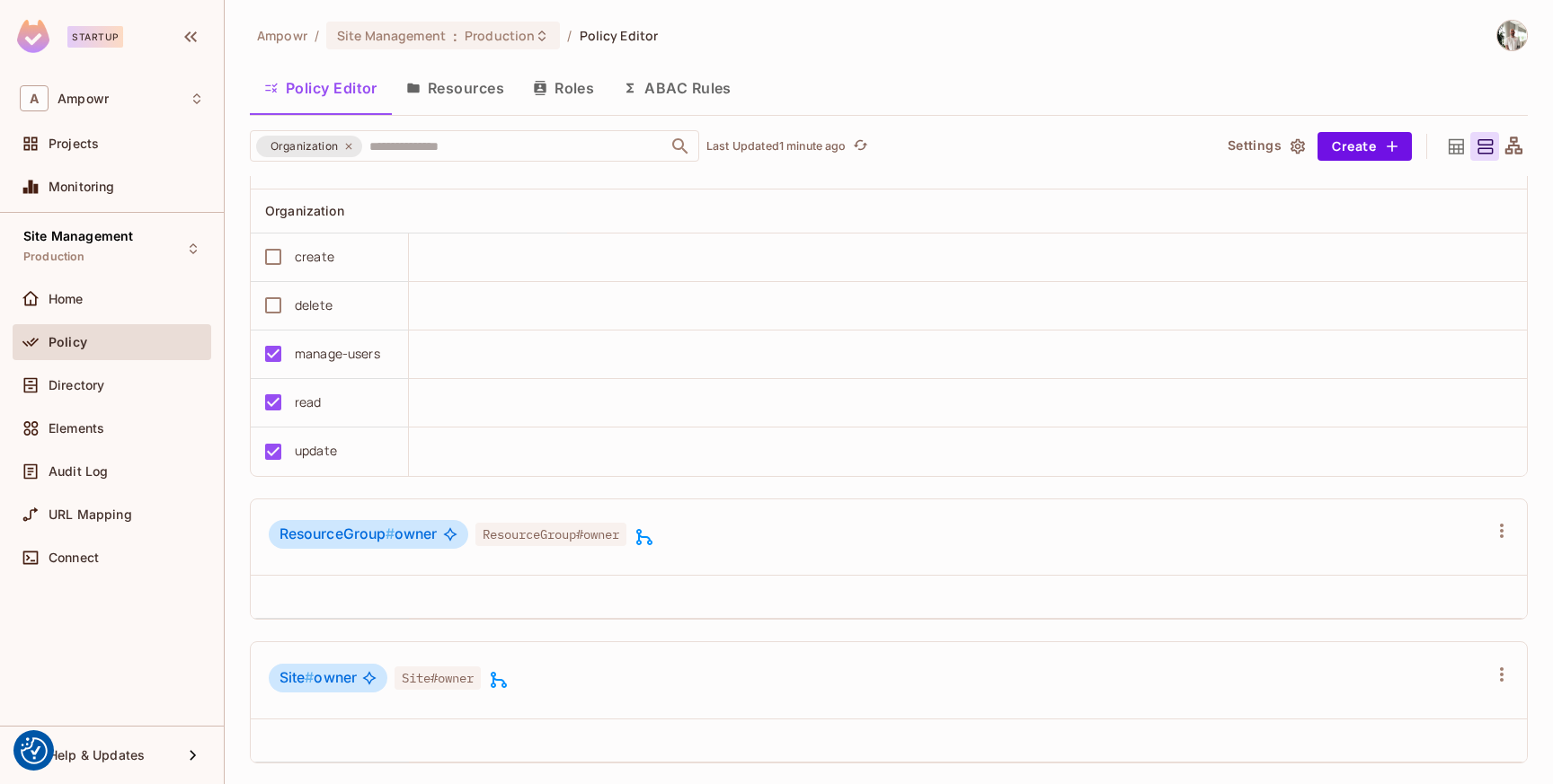
scroll to position [1249, 0]
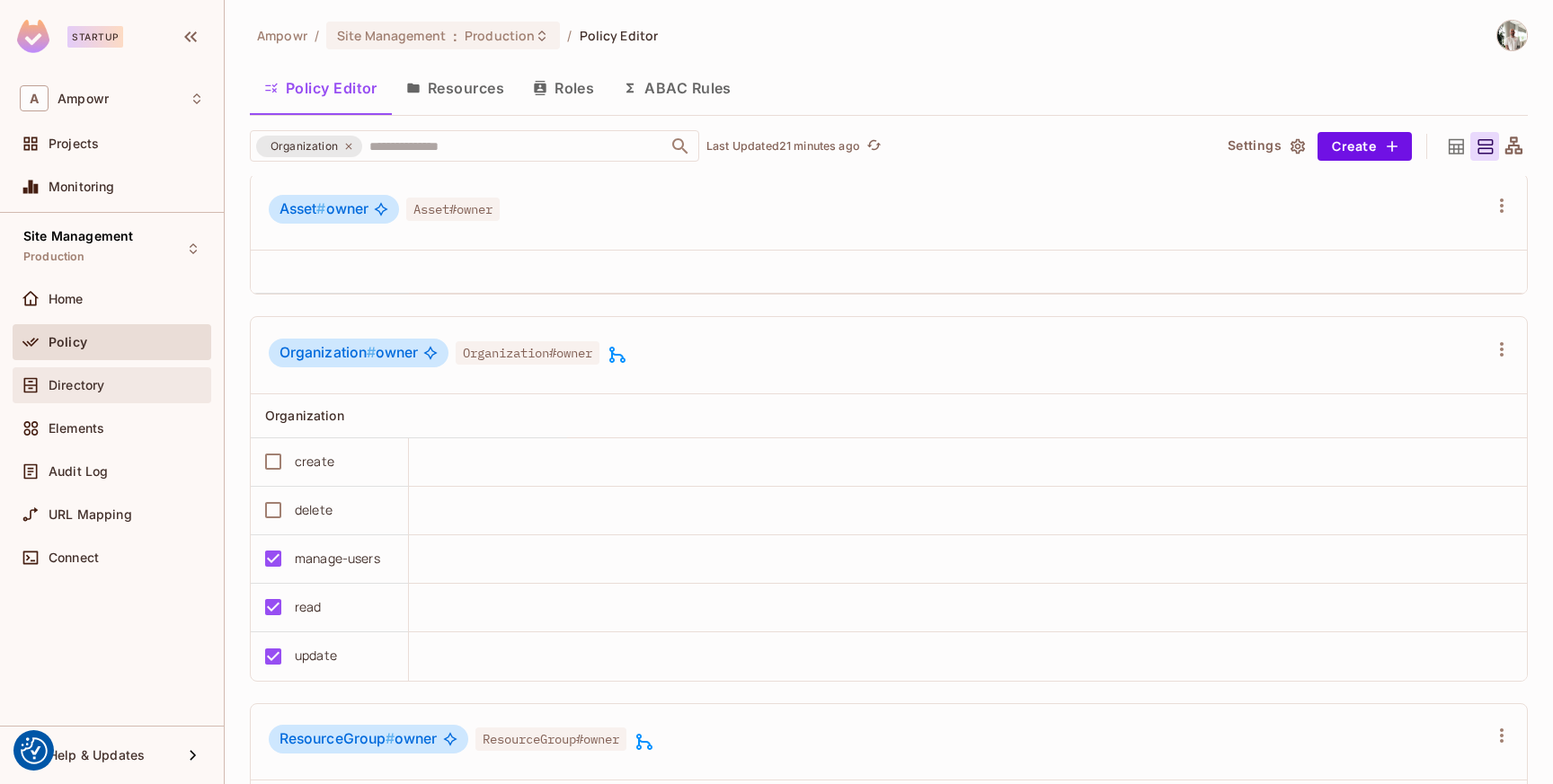
click at [130, 377] on div "Directory" at bounding box center [111, 385] width 184 height 21
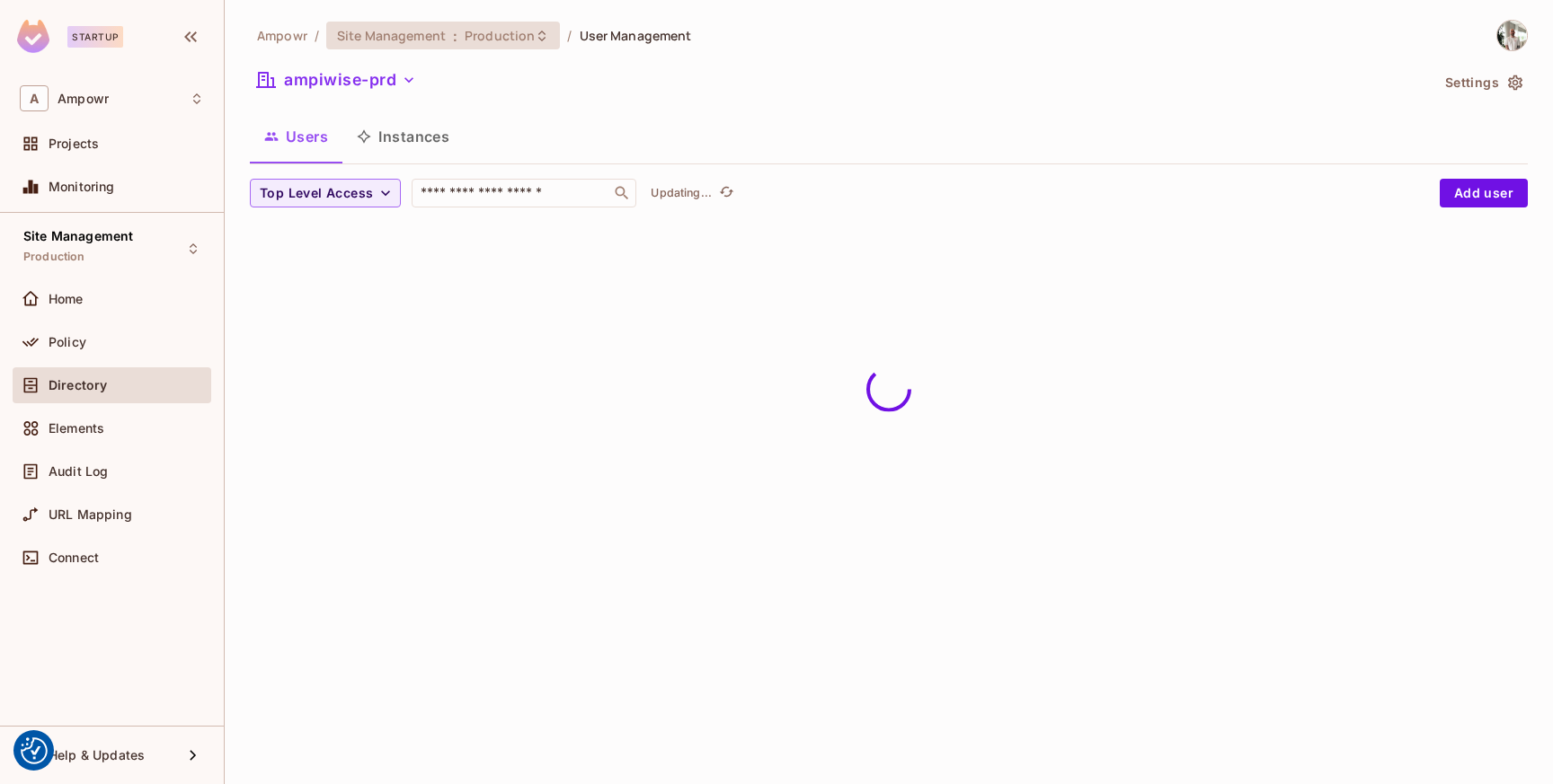
click at [491, 27] on span "Production" at bounding box center [500, 35] width 70 height 17
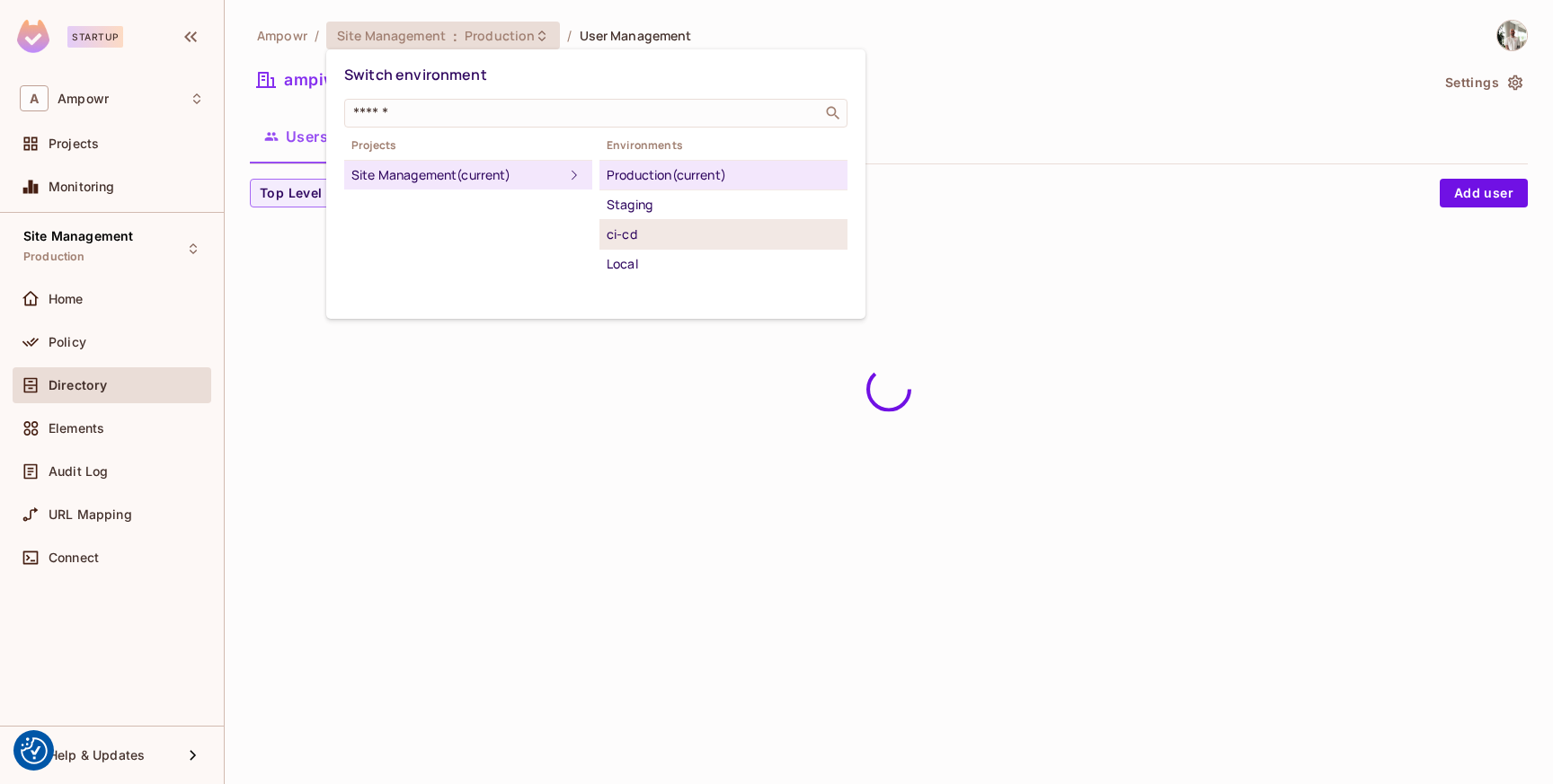
click at [675, 235] on div "ci-cd" at bounding box center [722, 234] width 234 height 21
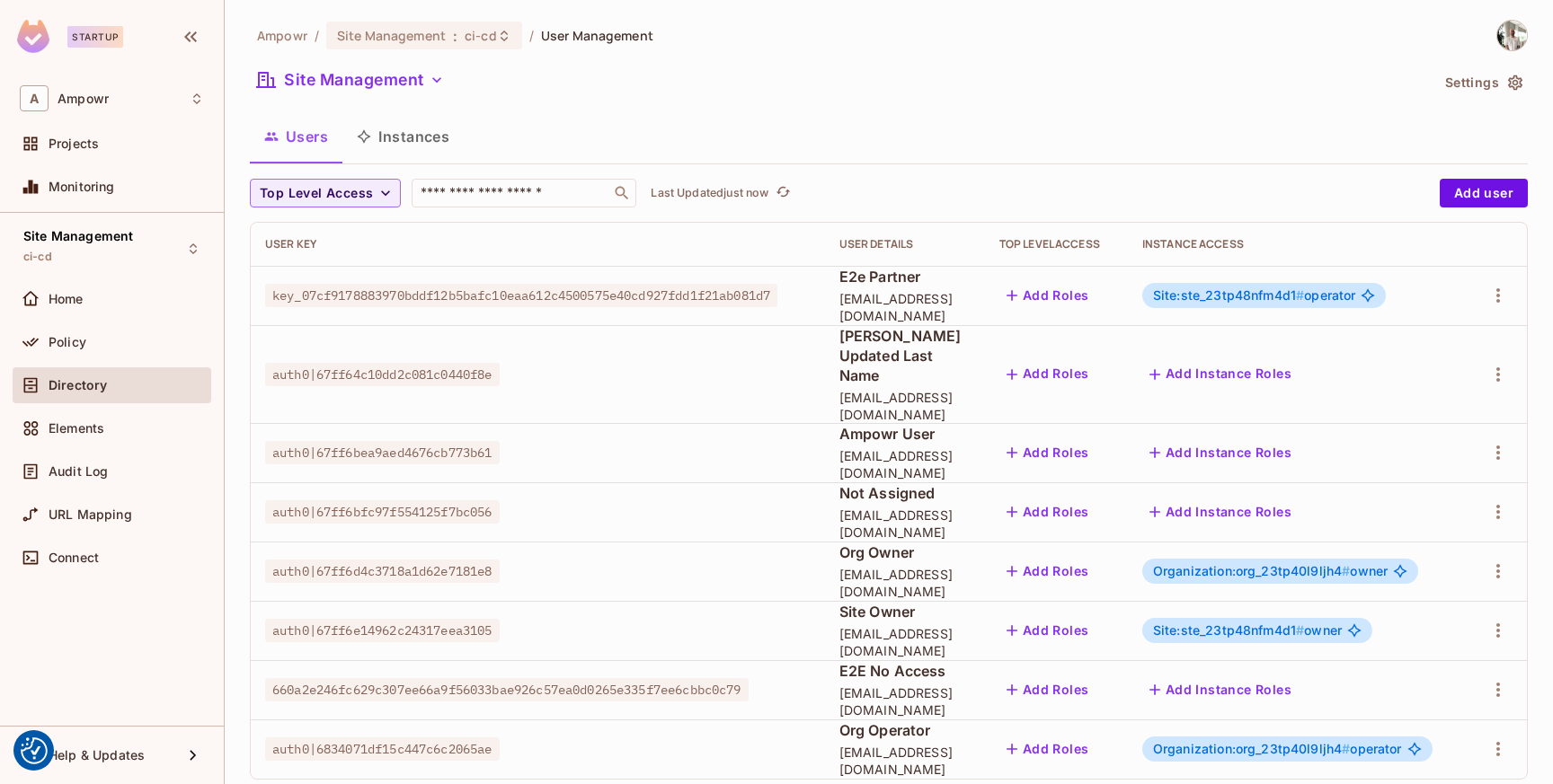
click at [445, 128] on button "Instances" at bounding box center [403, 137] width 121 height 45
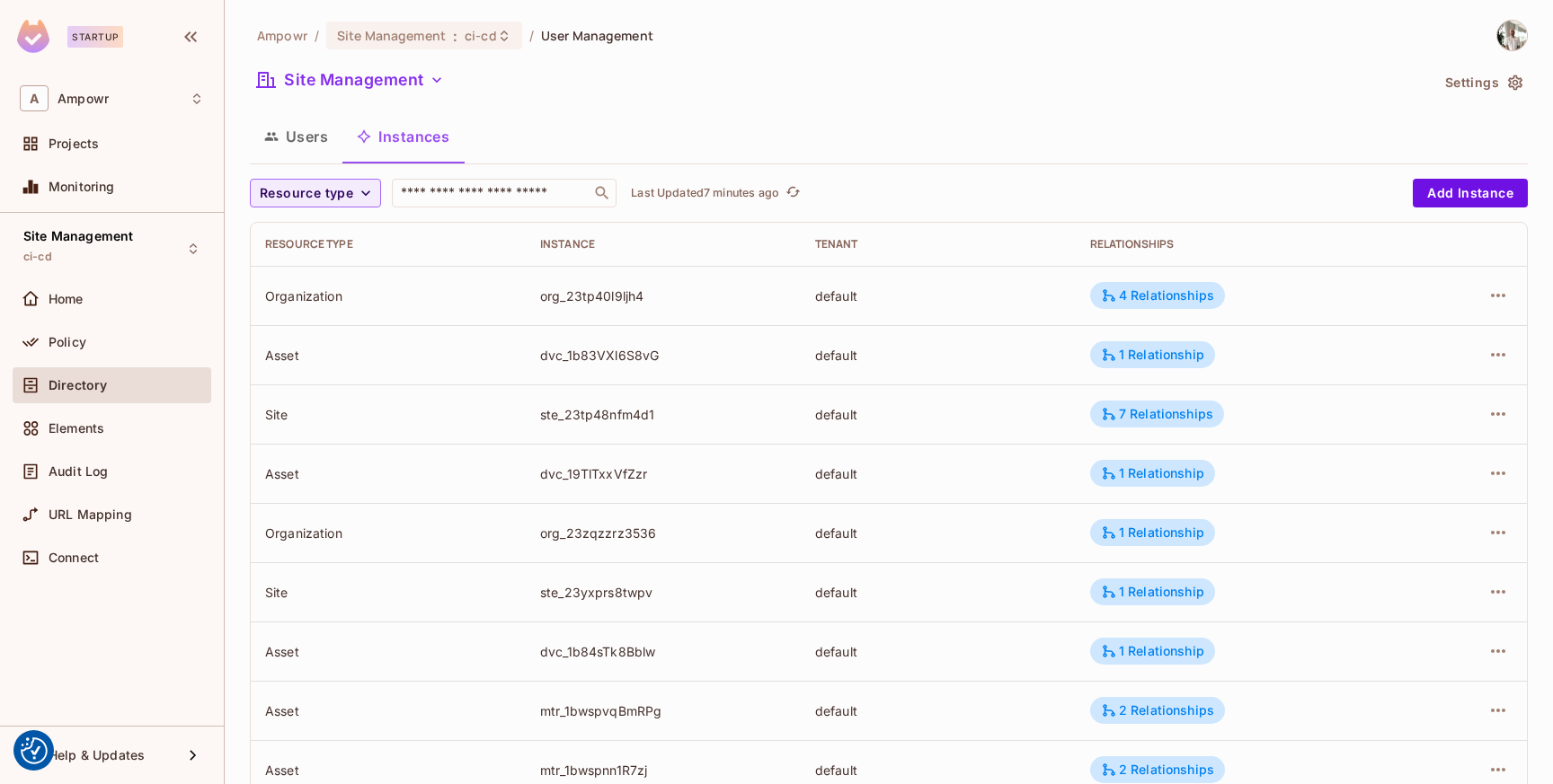
click at [891, 69] on div "Site Management" at bounding box center [839, 82] width 1179 height 34
